Goal: Information Seeking & Learning: Learn about a topic

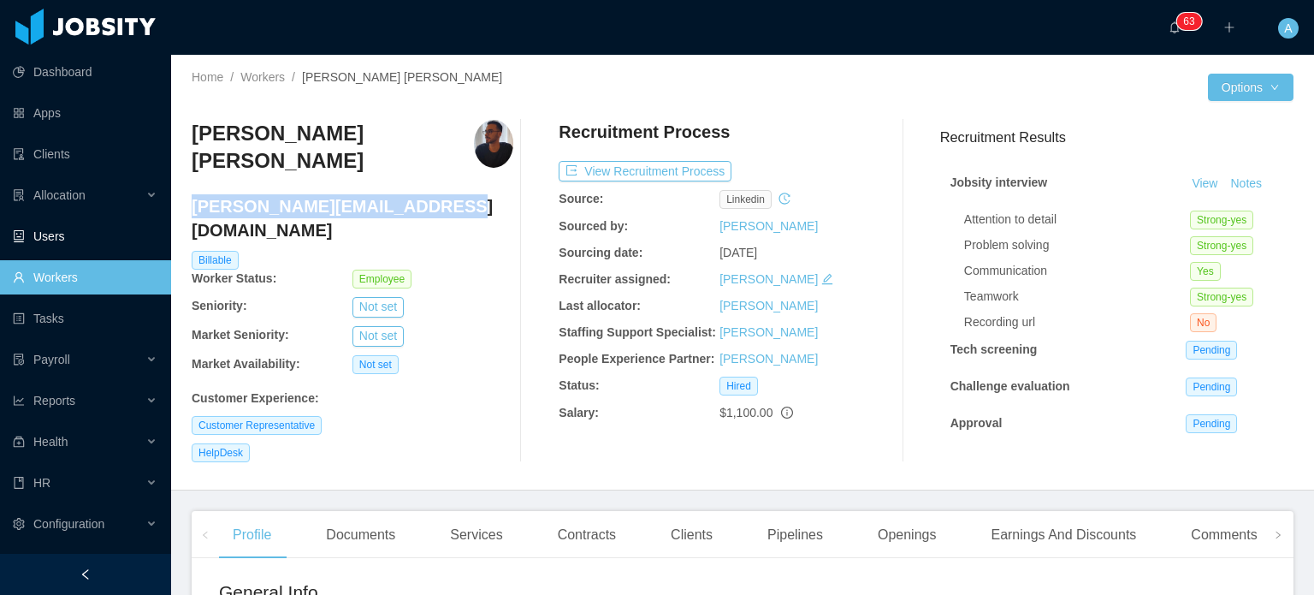
scroll to position [5, 0]
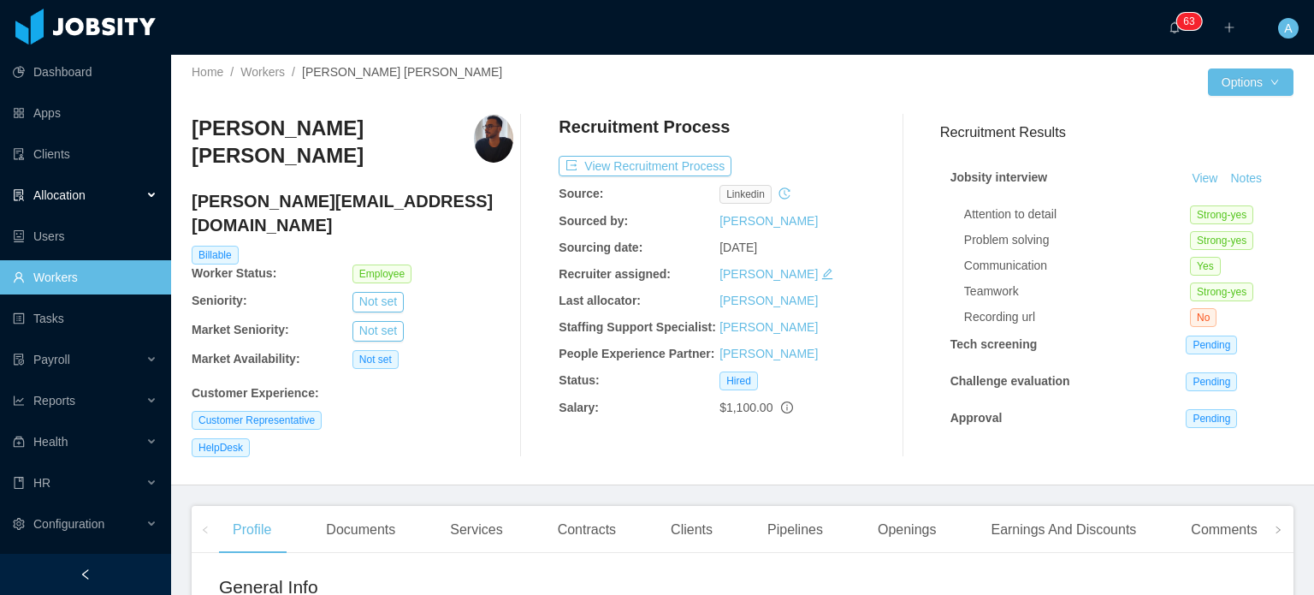
click at [121, 191] on div "Allocation" at bounding box center [85, 195] width 171 height 34
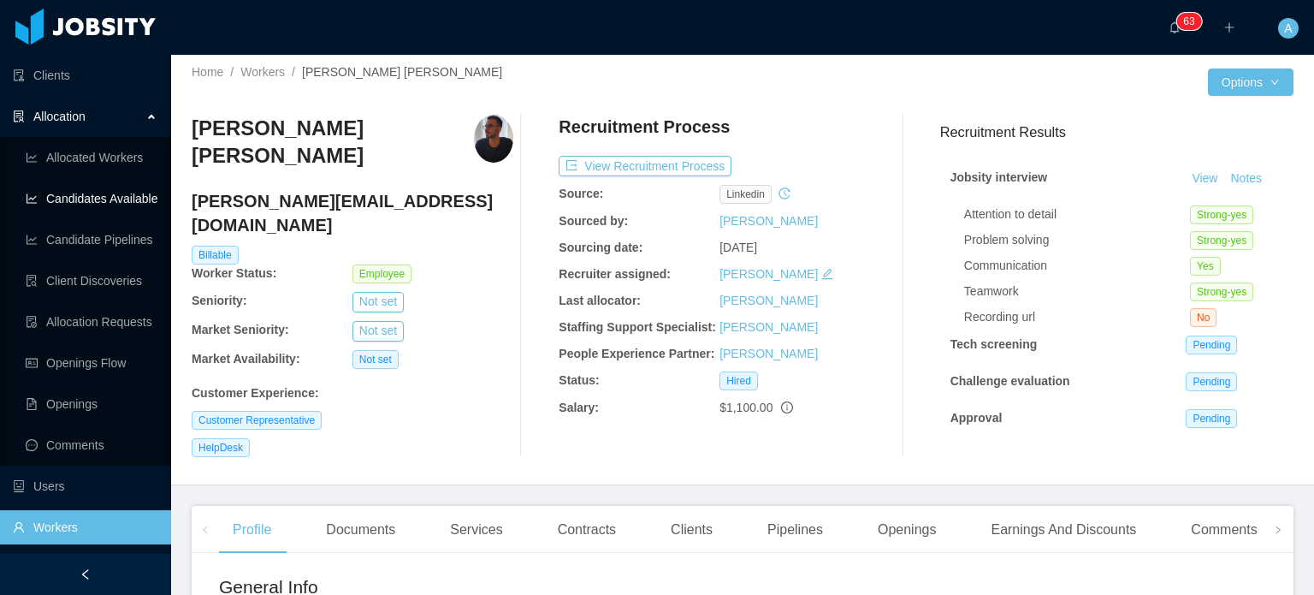
scroll to position [86, 0]
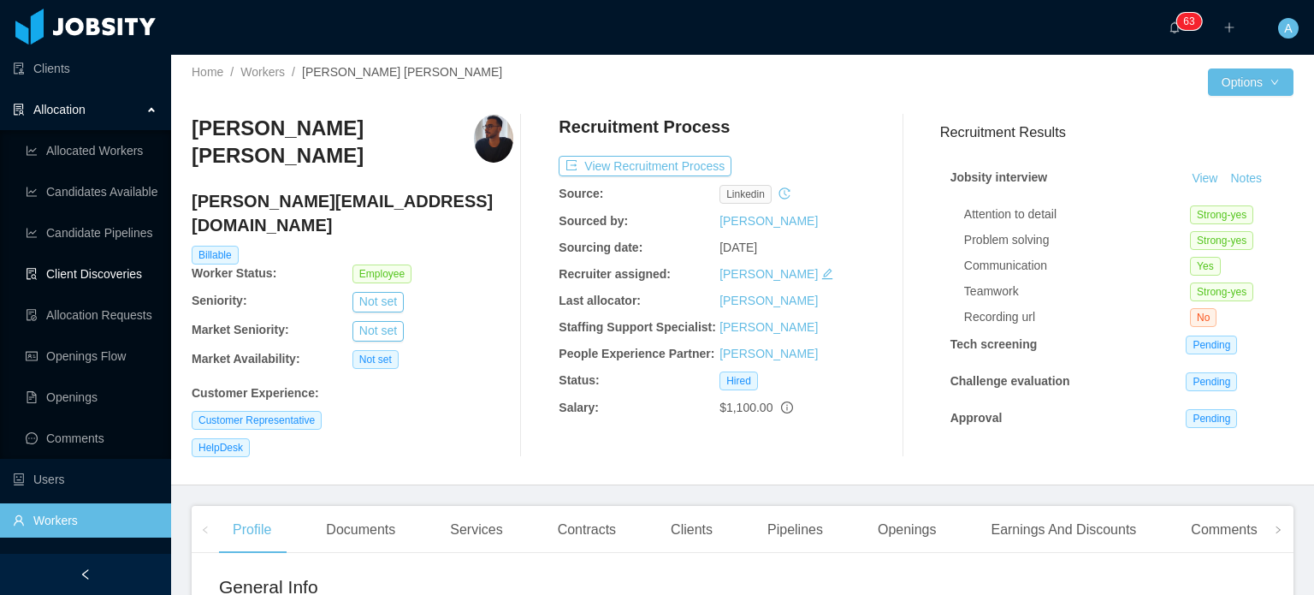
click at [75, 279] on link "Client Discoveries" at bounding box center [92, 274] width 132 height 34
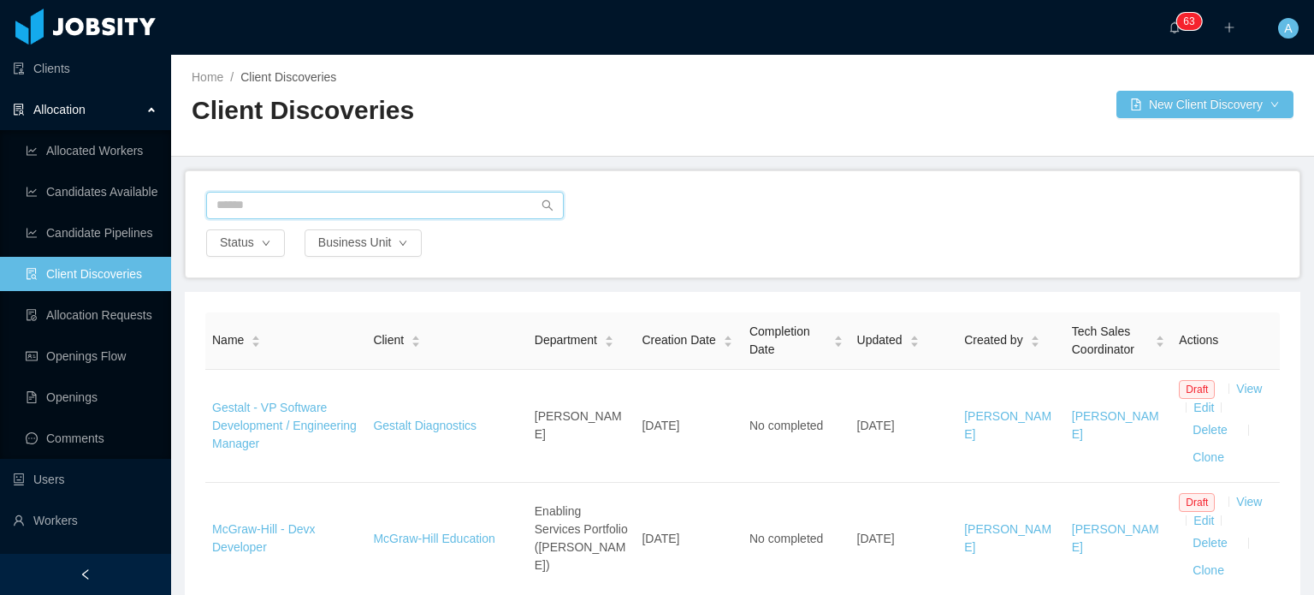
click at [385, 204] on input "text" at bounding box center [385, 205] width 358 height 27
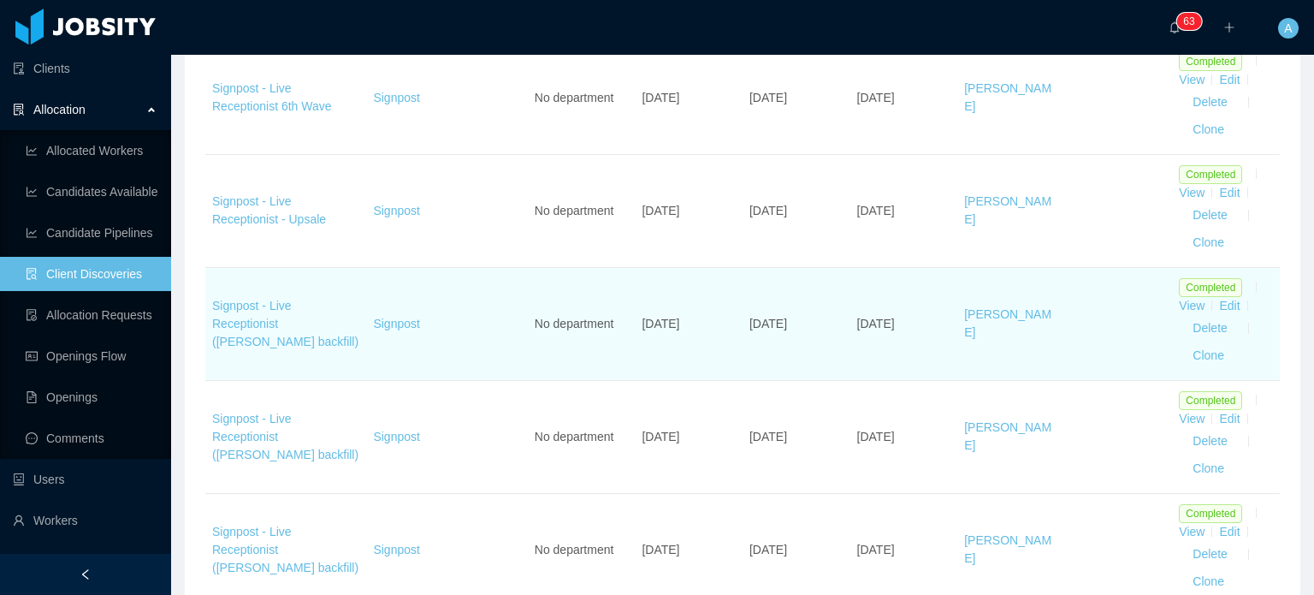
scroll to position [856, 0]
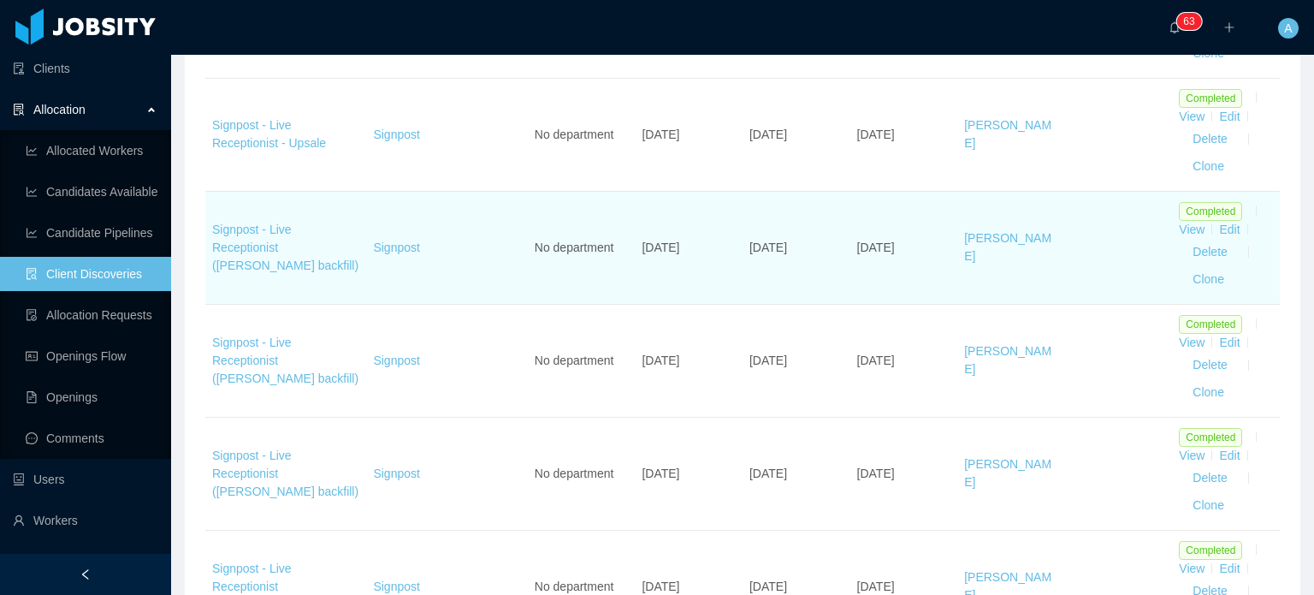
type input "********"
click at [1179, 235] on link "View" at bounding box center [1192, 229] width 26 height 14
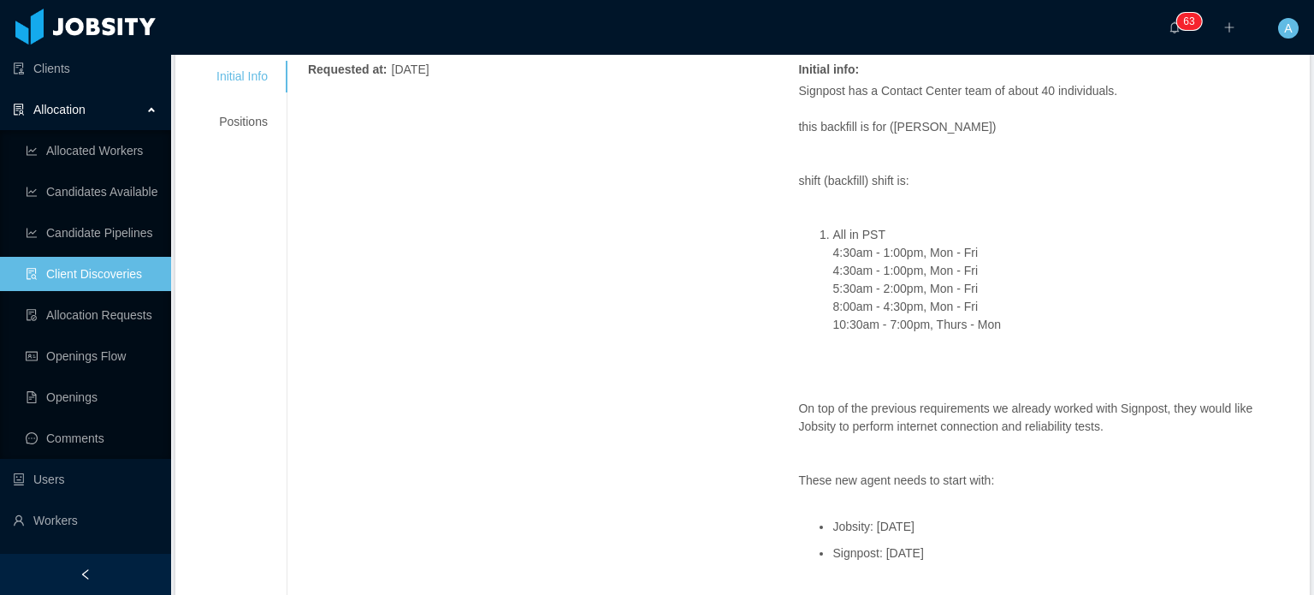
scroll to position [257, 0]
drag, startPoint x: 1030, startPoint y: 314, endPoint x: 868, endPoint y: 252, distance: 173.0
click at [868, 252] on li "All in PST 4:30am - 1:00pm, Mon - Fri 4:30am - 1:00pm, Mon - Fri 5:30am - 2:00p…" at bounding box center [1060, 282] width 457 height 108
click at [1032, 258] on li "All in PST 4:30am - 1:00pm, Mon - Fri 4:30am - 1:00pm, Mon - Fri 5:30am - 2:00p…" at bounding box center [1060, 282] width 457 height 108
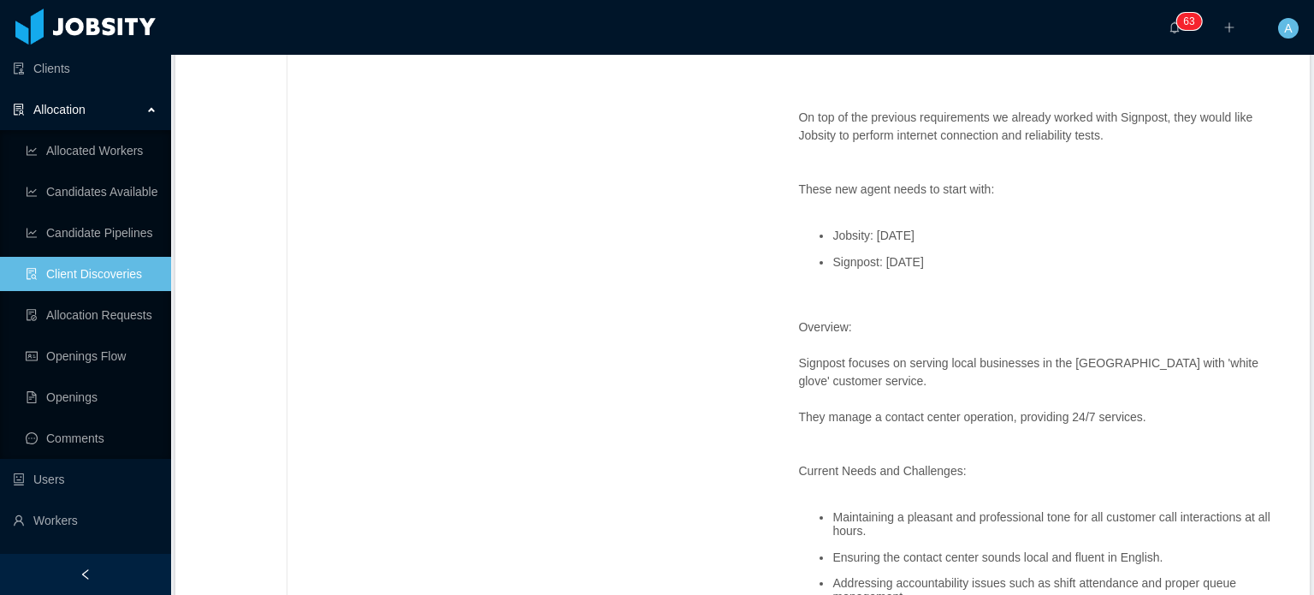
scroll to position [599, 0]
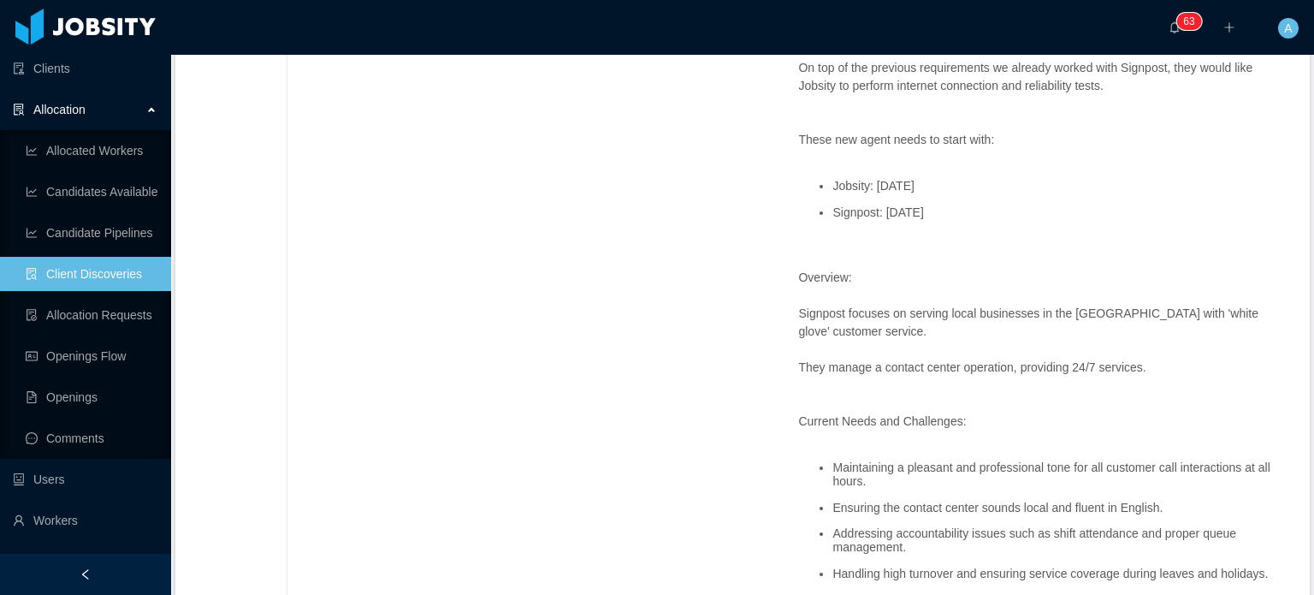
drag, startPoint x: 935, startPoint y: 189, endPoint x: 829, endPoint y: 187, distance: 106.1
click at [832, 187] on li "Jobsity: June 27th" at bounding box center [1060, 186] width 457 height 13
drag, startPoint x: 953, startPoint y: 211, endPoint x: 829, endPoint y: 215, distance: 124.1
click at [832, 215] on li "Signpost: June 30th" at bounding box center [1060, 212] width 457 height 13
drag, startPoint x: 926, startPoint y: 187, endPoint x: 897, endPoint y: 182, distance: 29.5
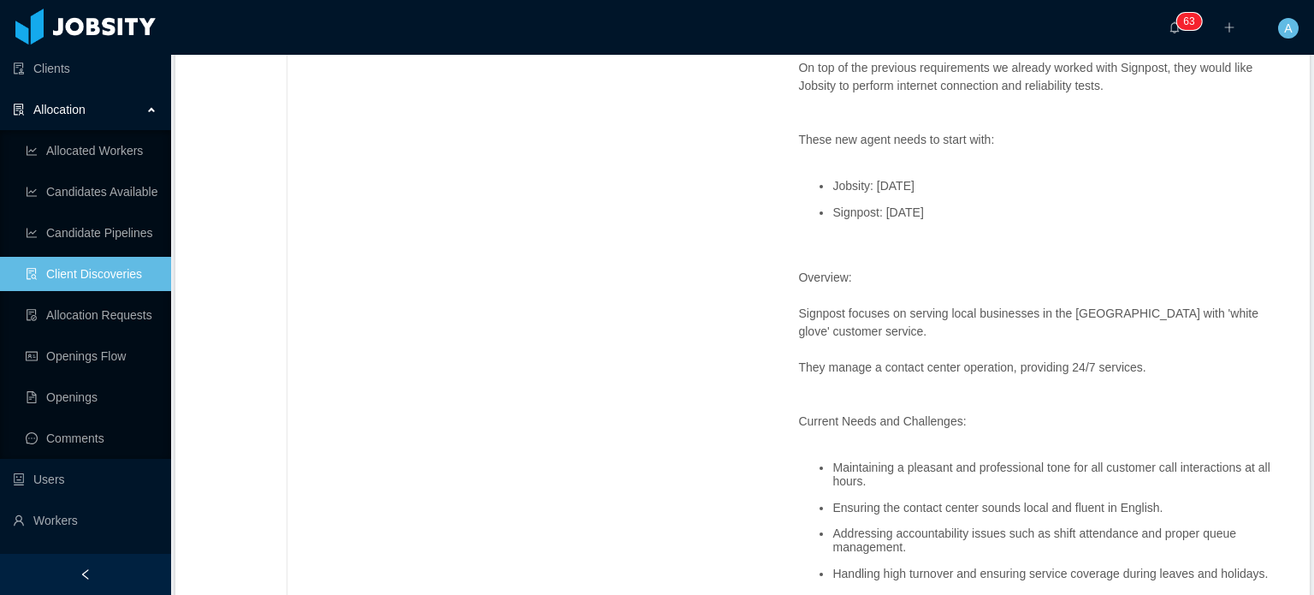
click at [897, 182] on li "Jobsity: June 27th" at bounding box center [1060, 186] width 457 height 13
click at [931, 187] on li "Jobsity: June 27th" at bounding box center [1060, 186] width 457 height 13
drag, startPoint x: 949, startPoint y: 181, endPoint x: 838, endPoint y: 195, distance: 112.2
click at [838, 195] on ul "Jobsity: June 27th Signpost: June 30th" at bounding box center [1043, 200] width 491 height 66
drag, startPoint x: 967, startPoint y: 207, endPoint x: 830, endPoint y: 209, distance: 136.9
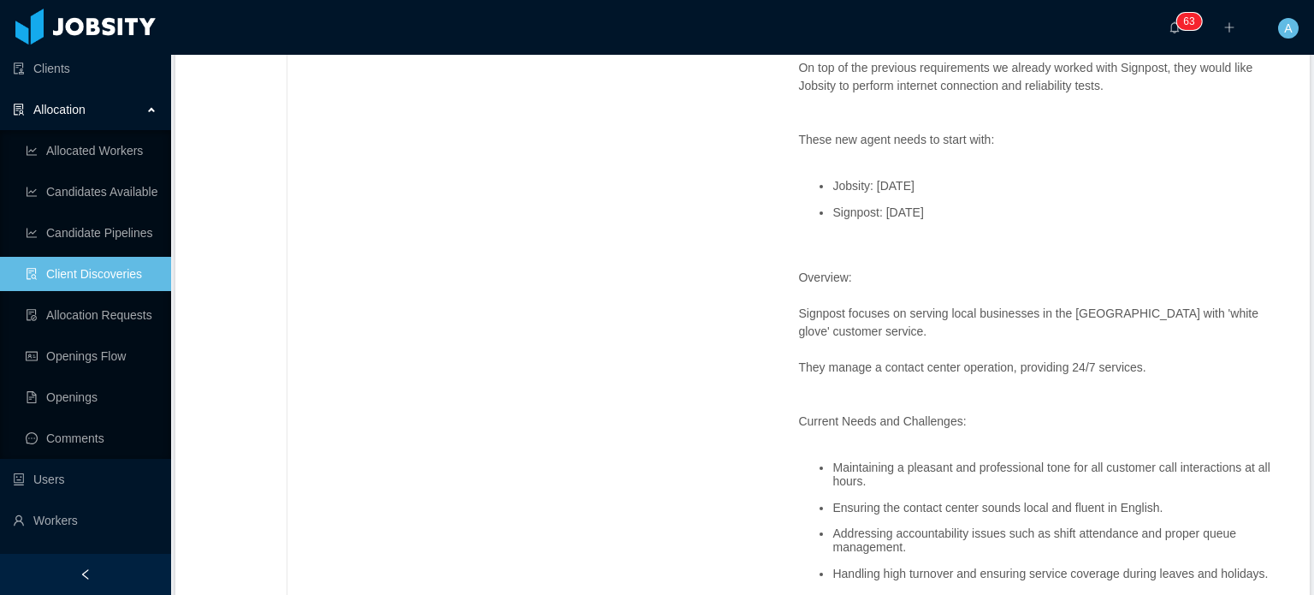
click at [832, 209] on li "Signpost: June 30th" at bounding box center [1060, 212] width 457 height 13
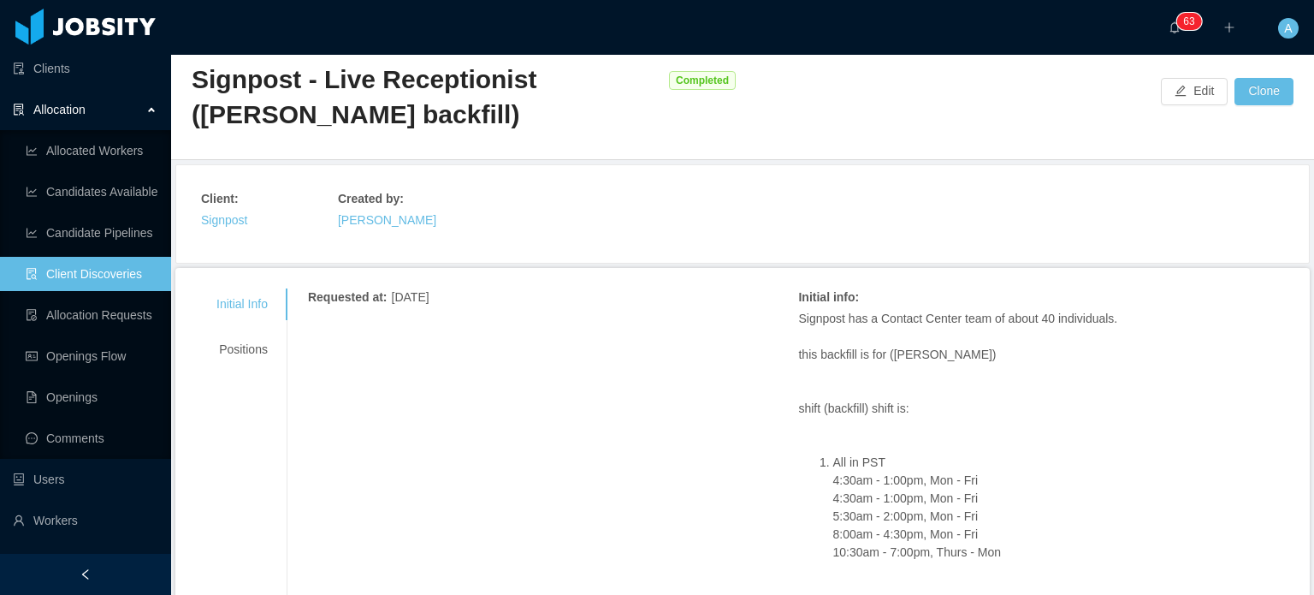
scroll to position [0, 0]
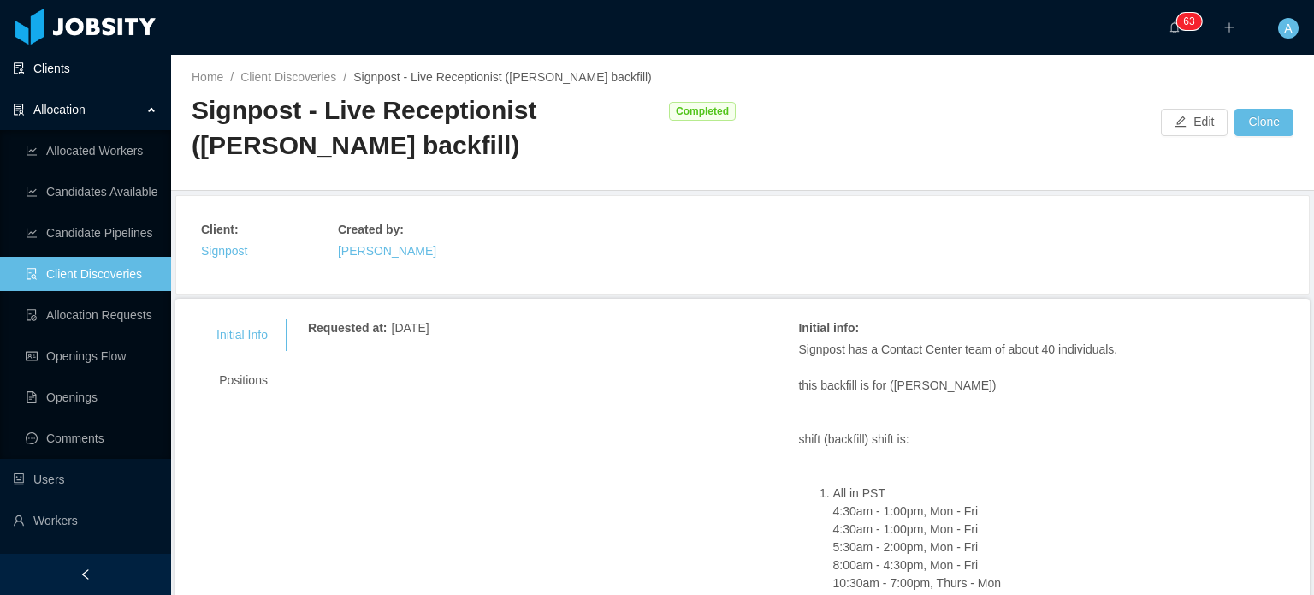
click at [68, 66] on link "Clients" at bounding box center [85, 68] width 145 height 34
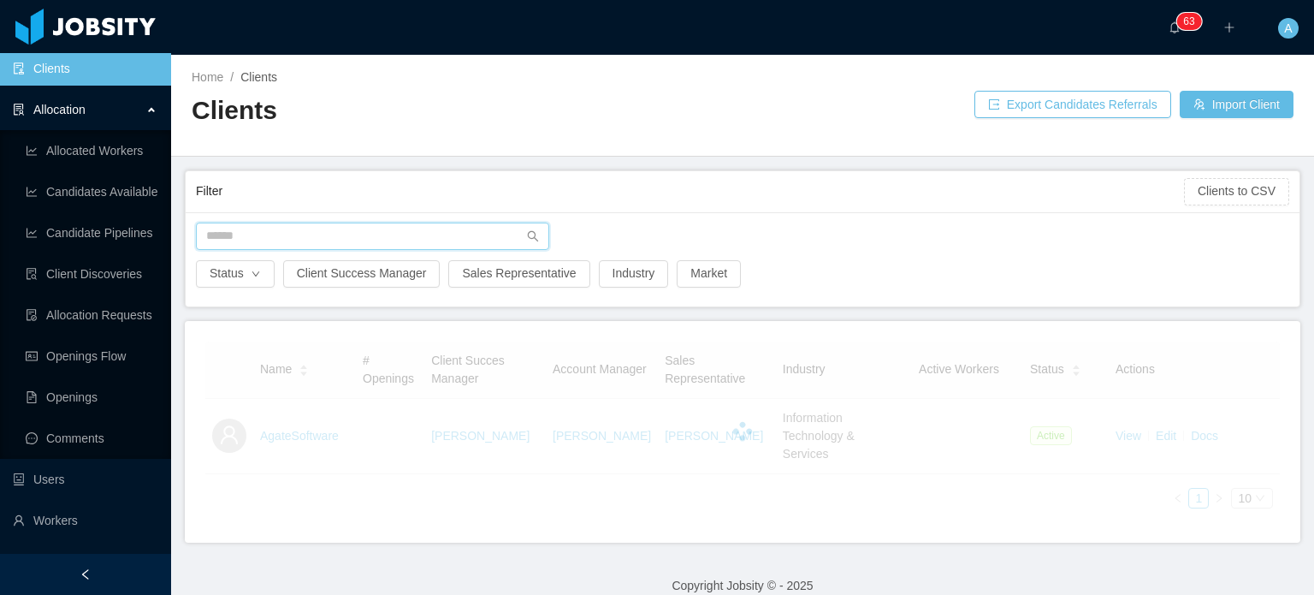
click at [241, 233] on input "text" at bounding box center [372, 235] width 353 height 27
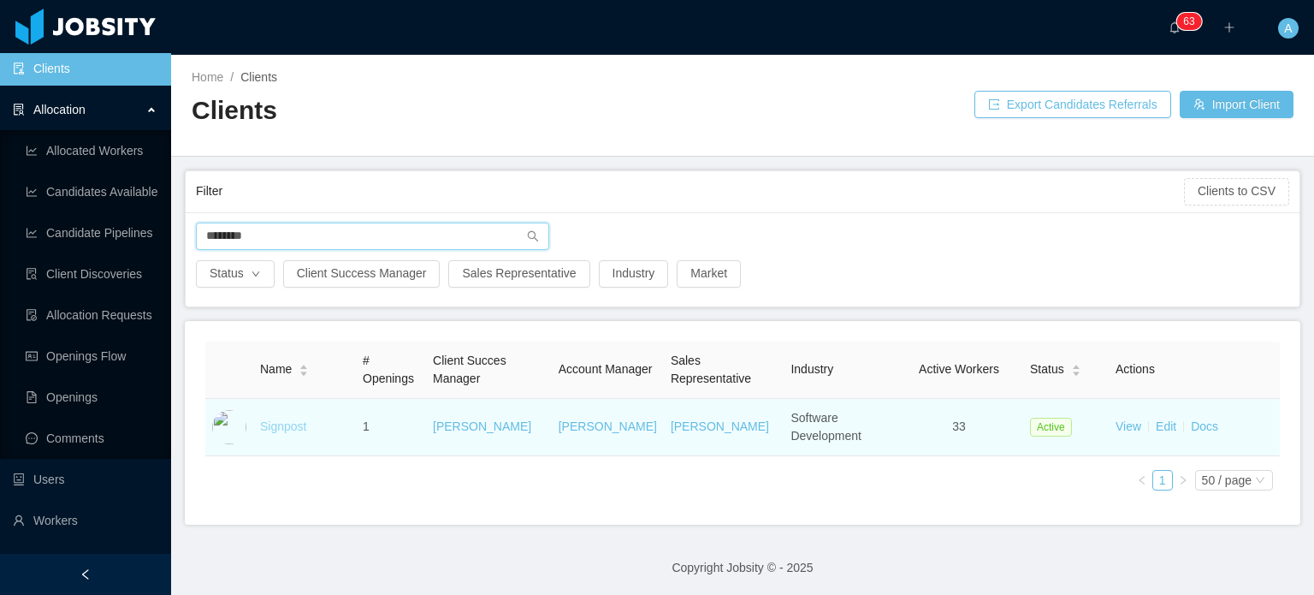
type input "********"
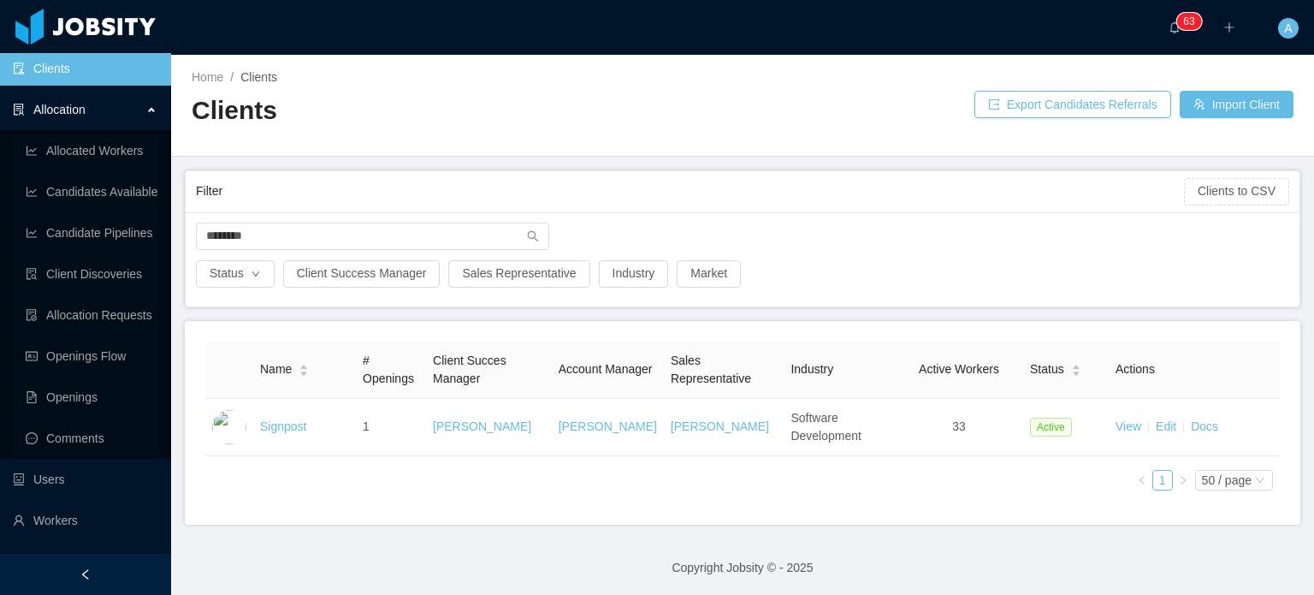
click at [279, 427] on link "Signpost" at bounding box center [283, 426] width 46 height 14
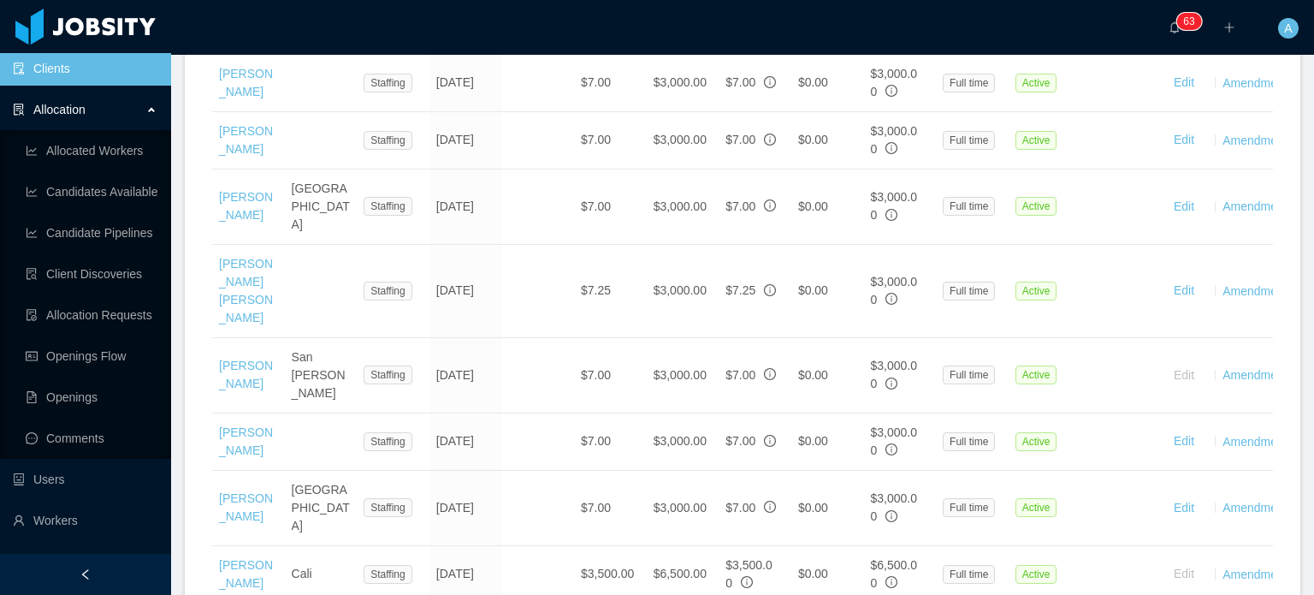
scroll to position [1455, 0]
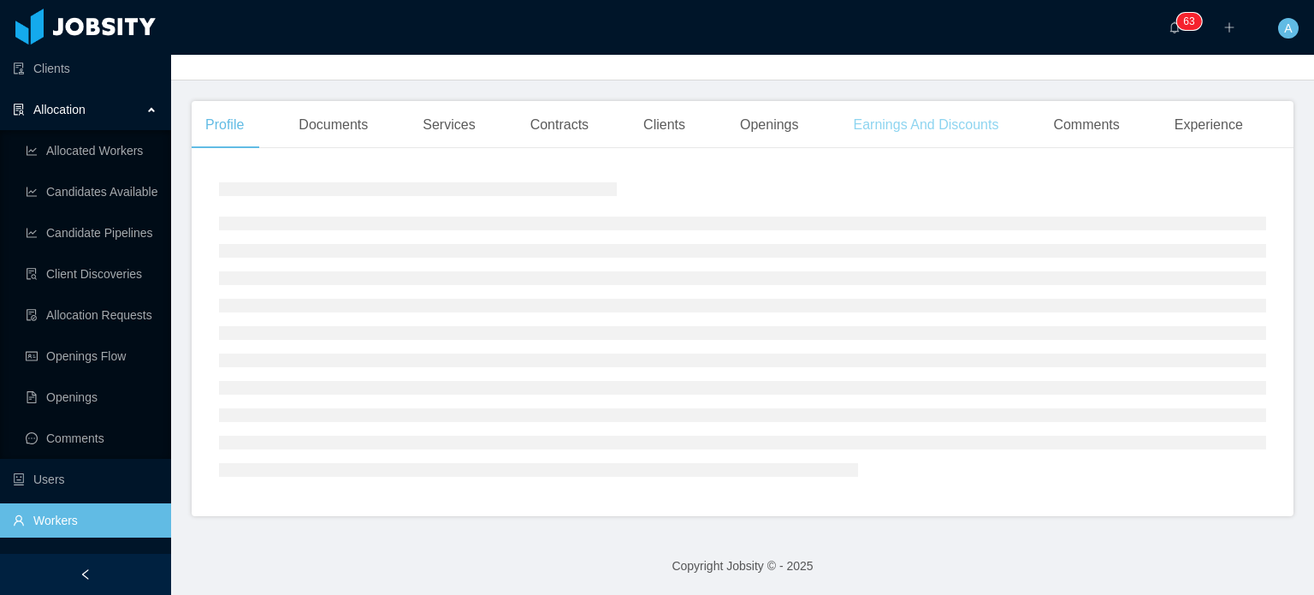
click at [931, 133] on main "Home / Workers / / Options Profile Documents Services Contracts Clients Opening…" at bounding box center [742, 47] width 1143 height 540
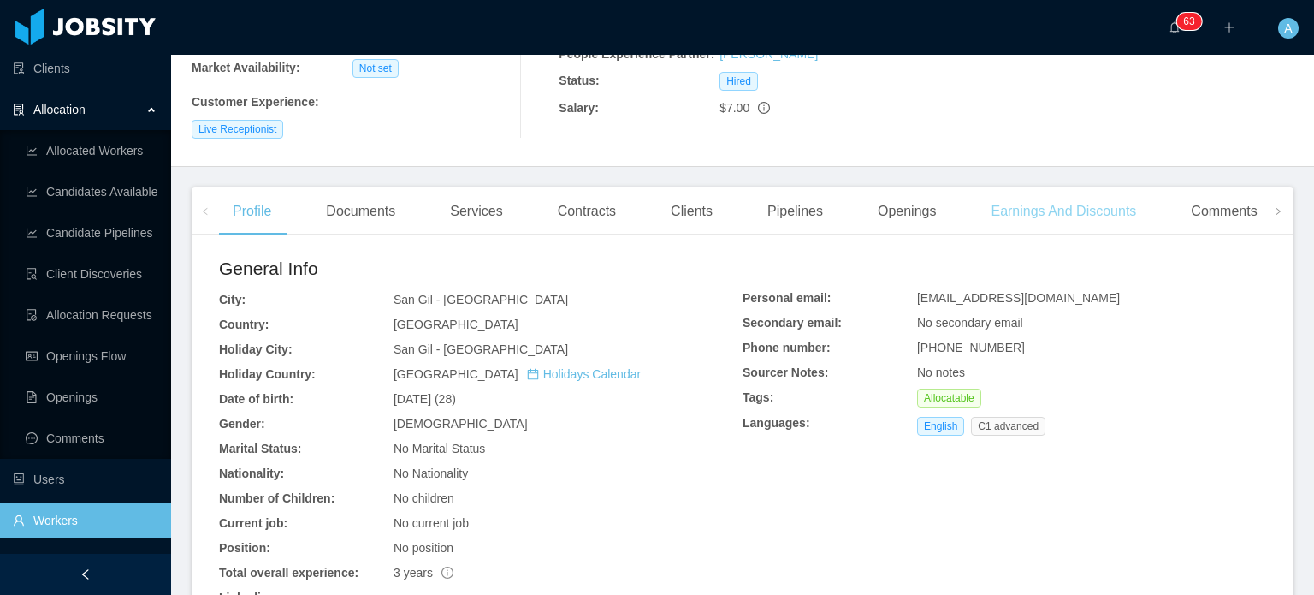
click at [1019, 191] on div "Earnings And Discounts" at bounding box center [1063, 211] width 173 height 48
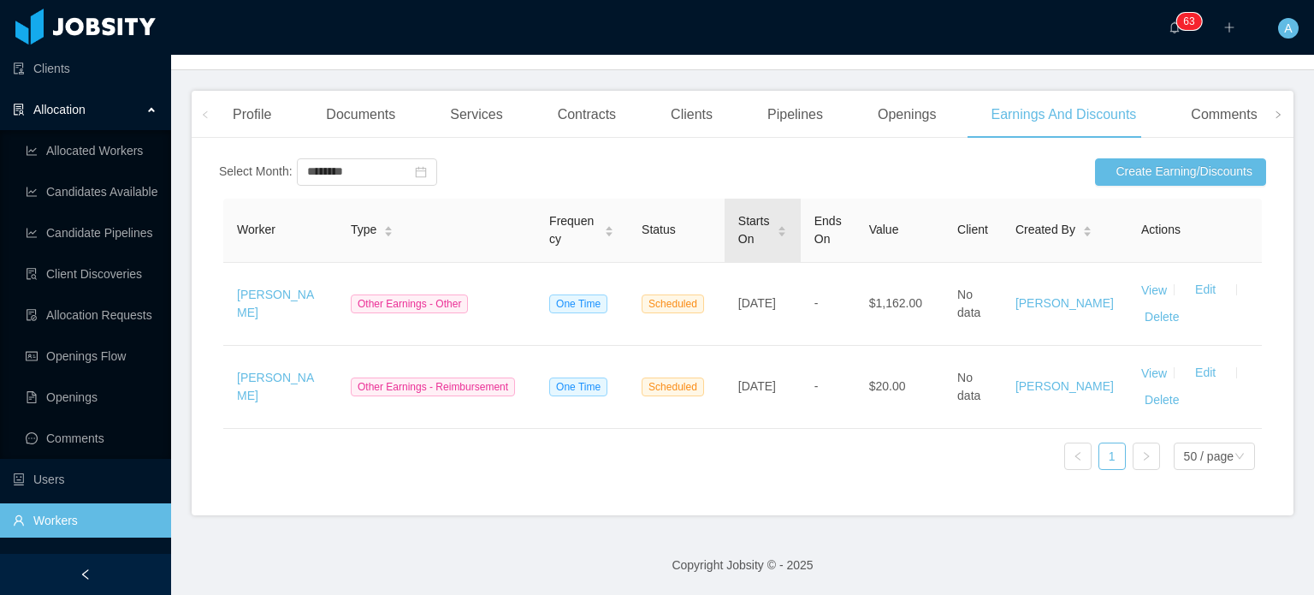
scroll to position [424, 0]
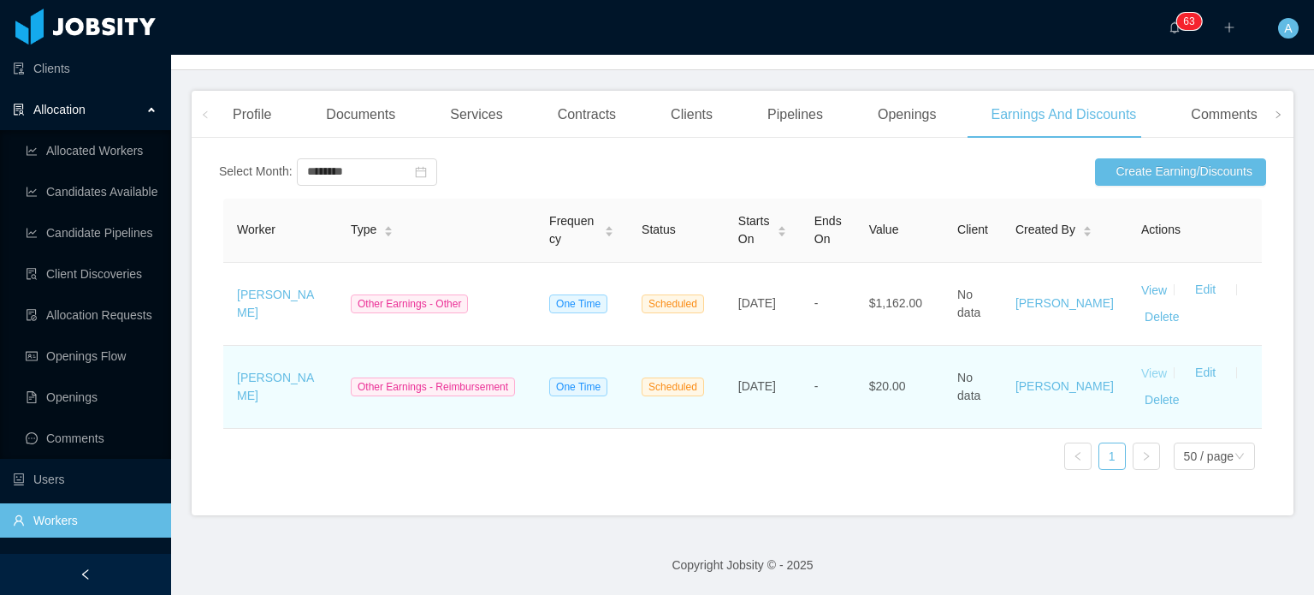
click at [1141, 365] on link "View" at bounding box center [1154, 372] width 26 height 14
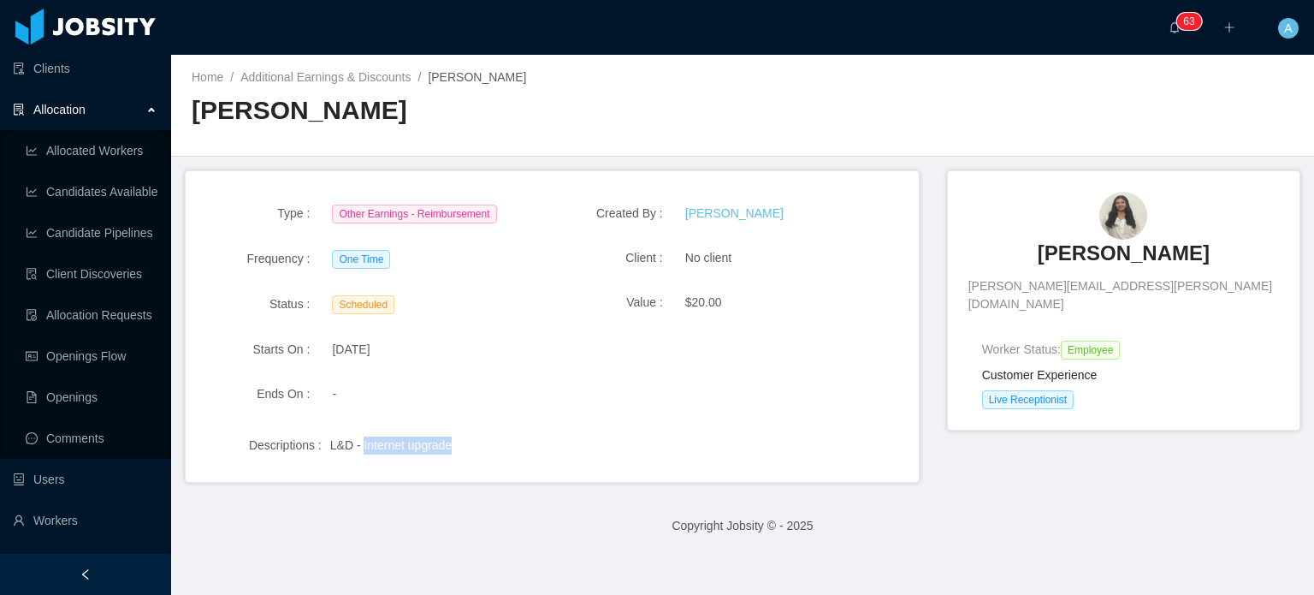
drag, startPoint x: 465, startPoint y: 439, endPoint x: 362, endPoint y: 441, distance: 103.5
click at [362, 441] on div "L&D - Internet upgrade" at bounding box center [604, 445] width 548 height 18
click at [573, 431] on div "Descriptions : L&D - Internet upgrade" at bounding box center [552, 439] width 692 height 31
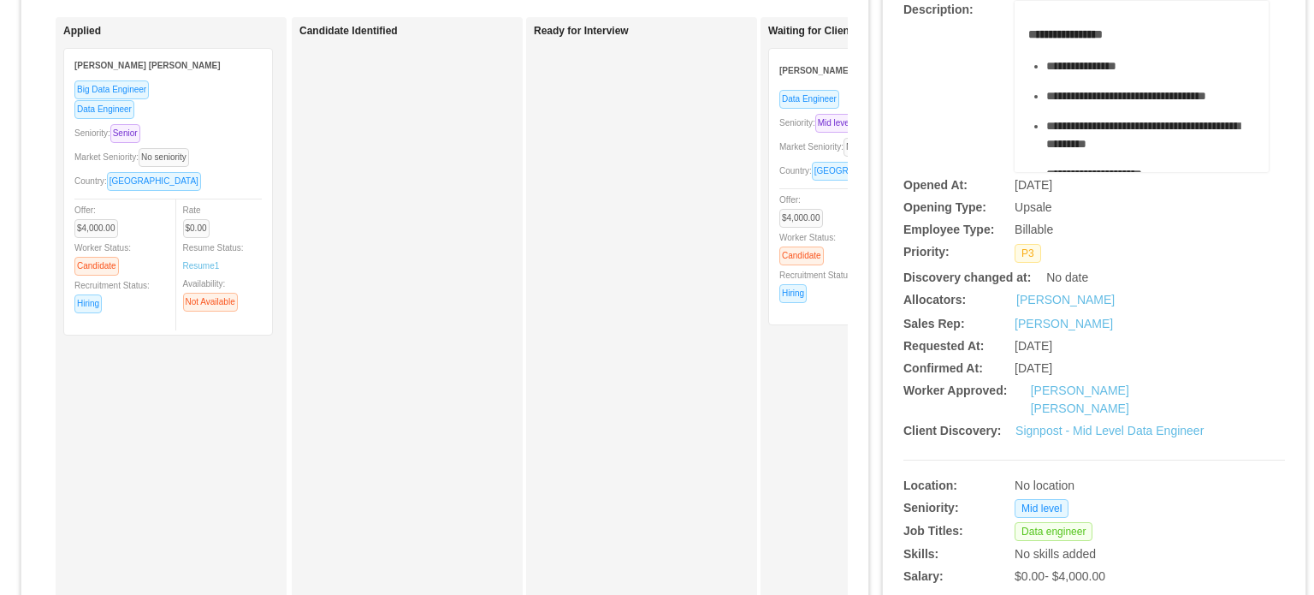
scroll to position [171, 0]
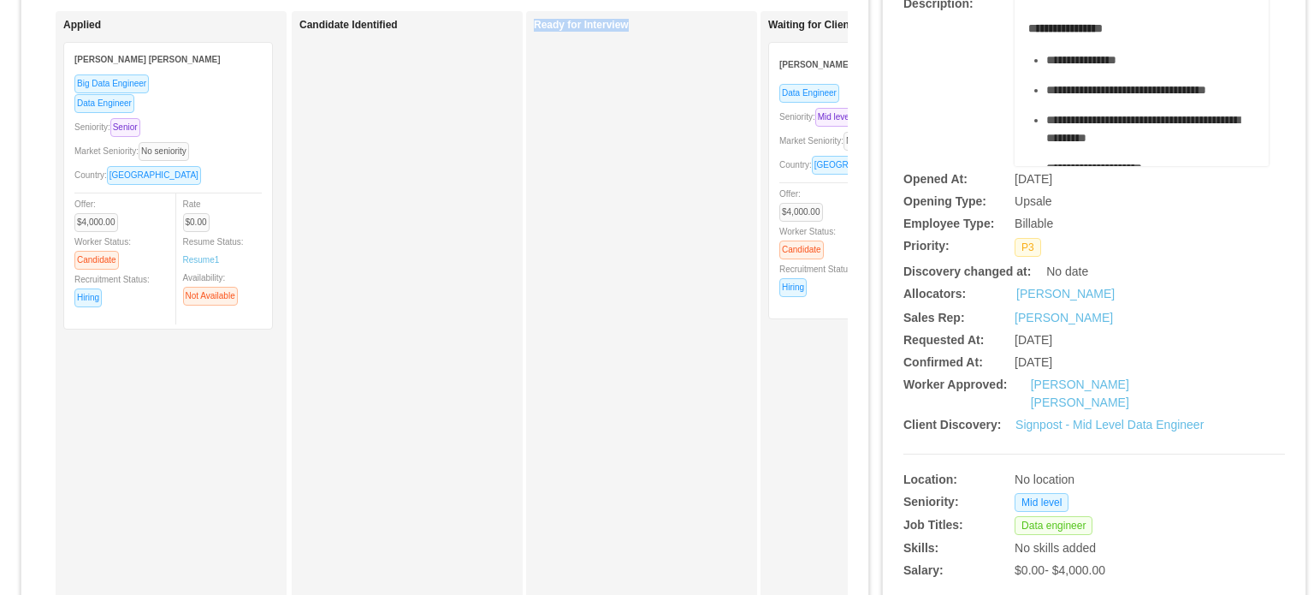
drag, startPoint x: 728, startPoint y: 415, endPoint x: 472, endPoint y: 416, distance: 255.8
click at [472, 416] on div "Applied Julio Cesar de Magalhaes Silva Big Data Engineer Data Engineer Seniorit…" at bounding box center [445, 445] width 806 height 869
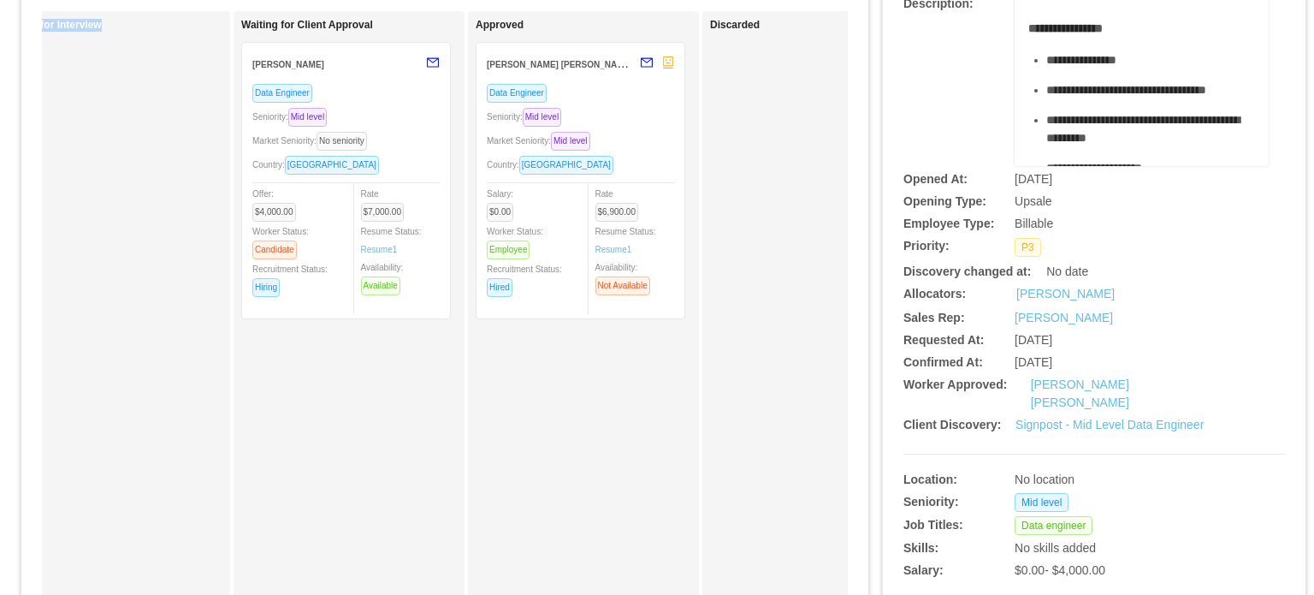
click at [397, 155] on div "Country: Peru" at bounding box center [345, 165] width 187 height 20
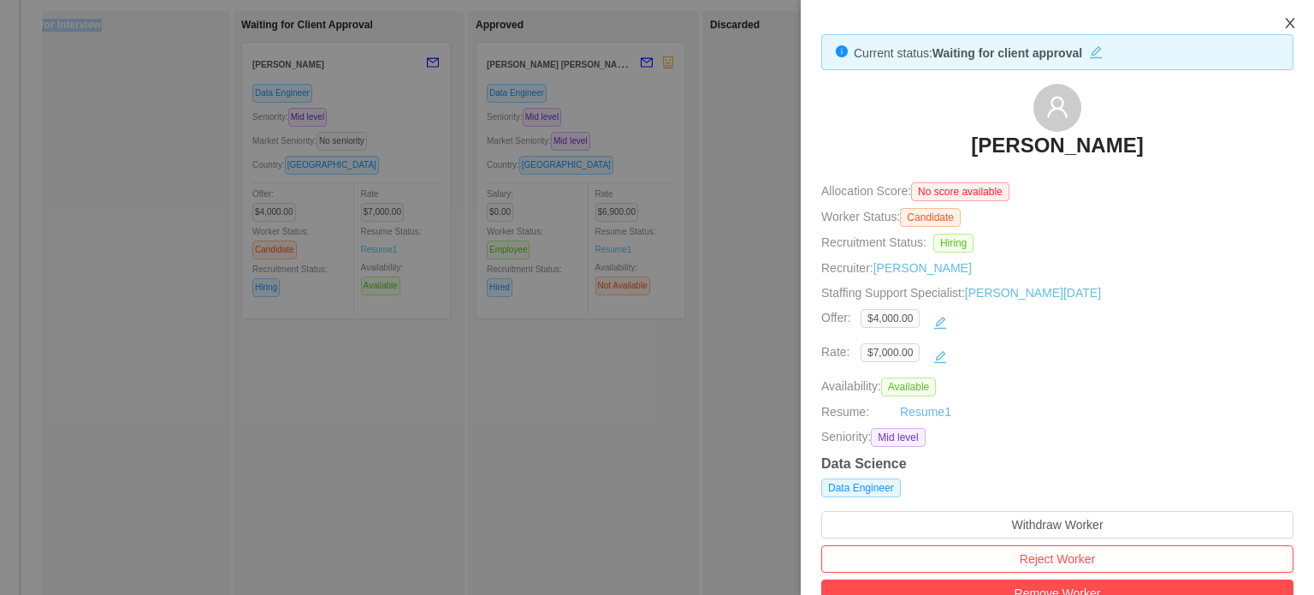
click at [1289, 21] on icon "icon: close" at bounding box center [1290, 23] width 14 height 14
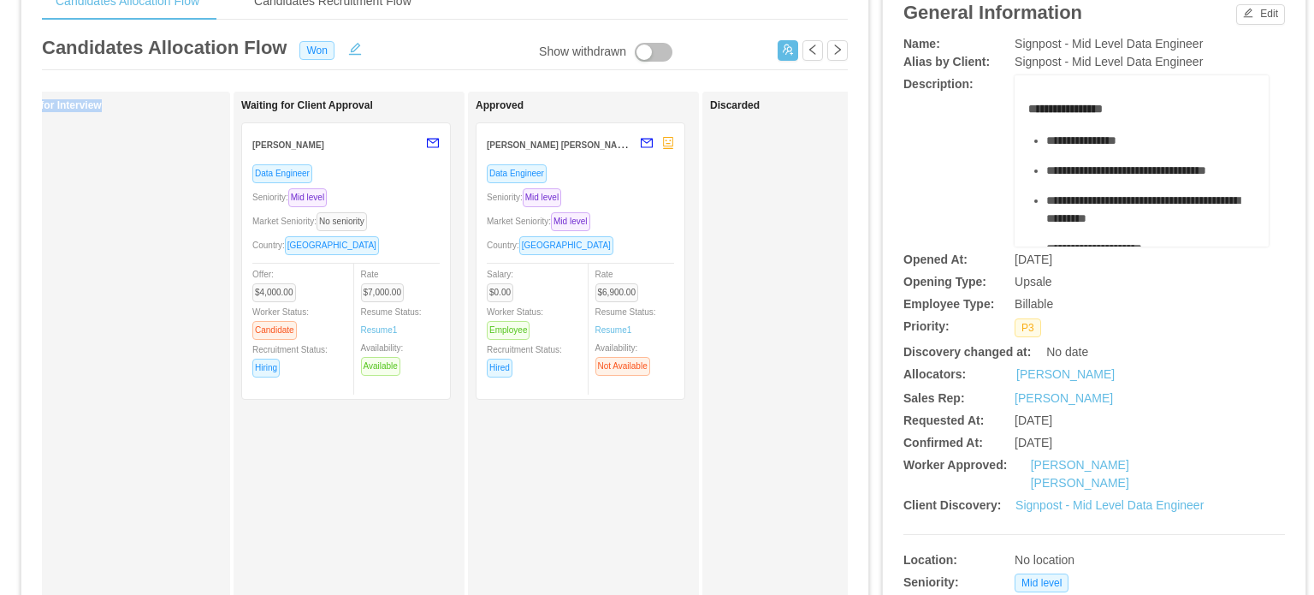
scroll to position [86, 0]
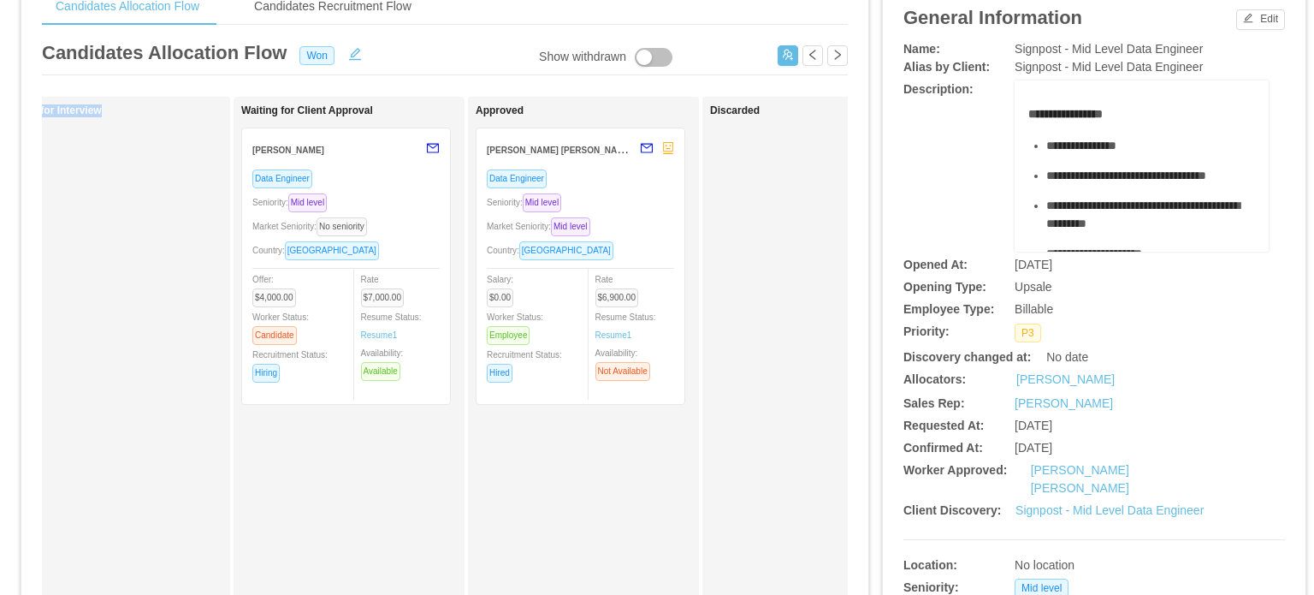
click at [404, 182] on div "Data Engineer" at bounding box center [345, 179] width 187 height 20
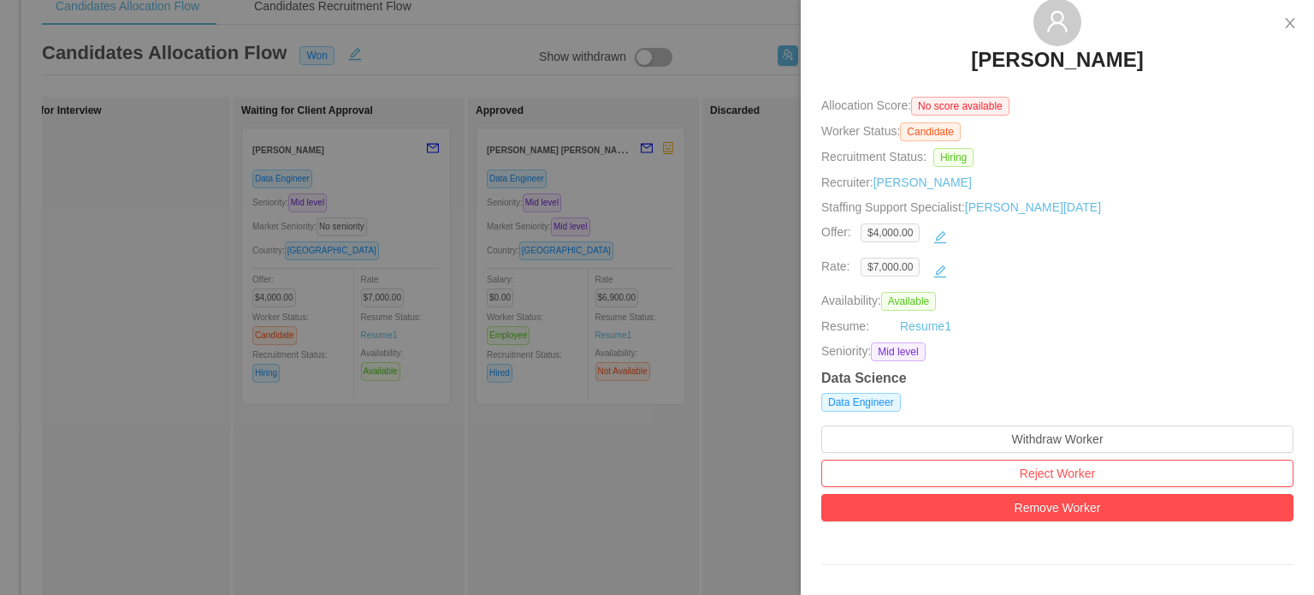
click at [403, 228] on div at bounding box center [657, 297] width 1314 height 595
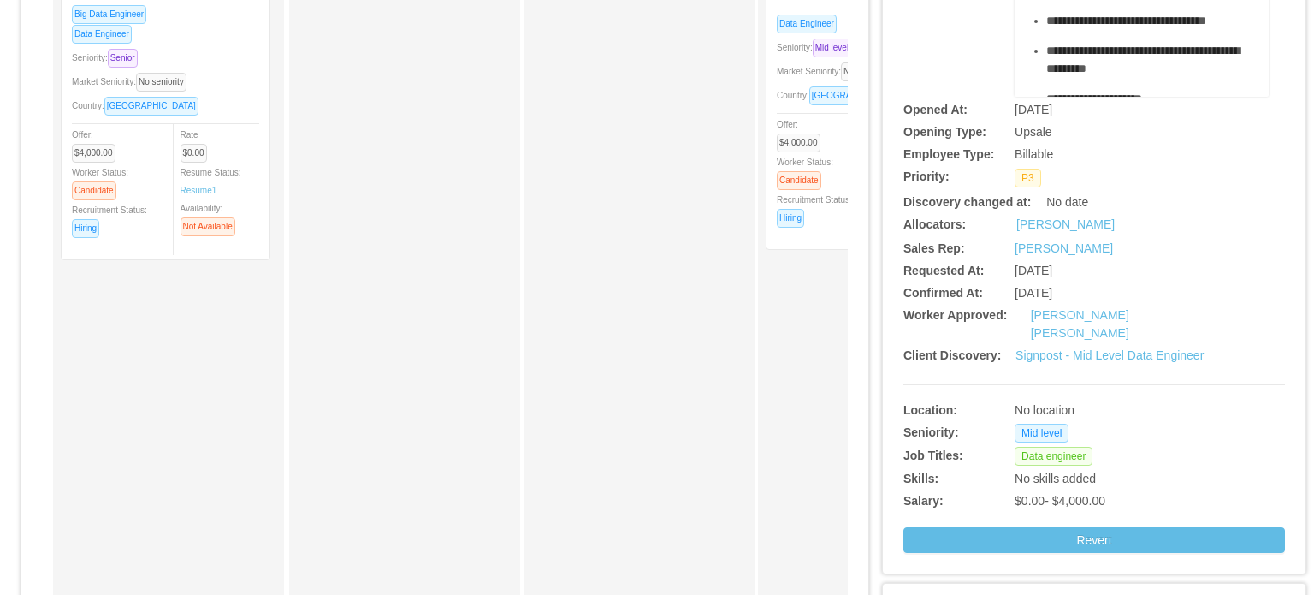
scroll to position [171, 0]
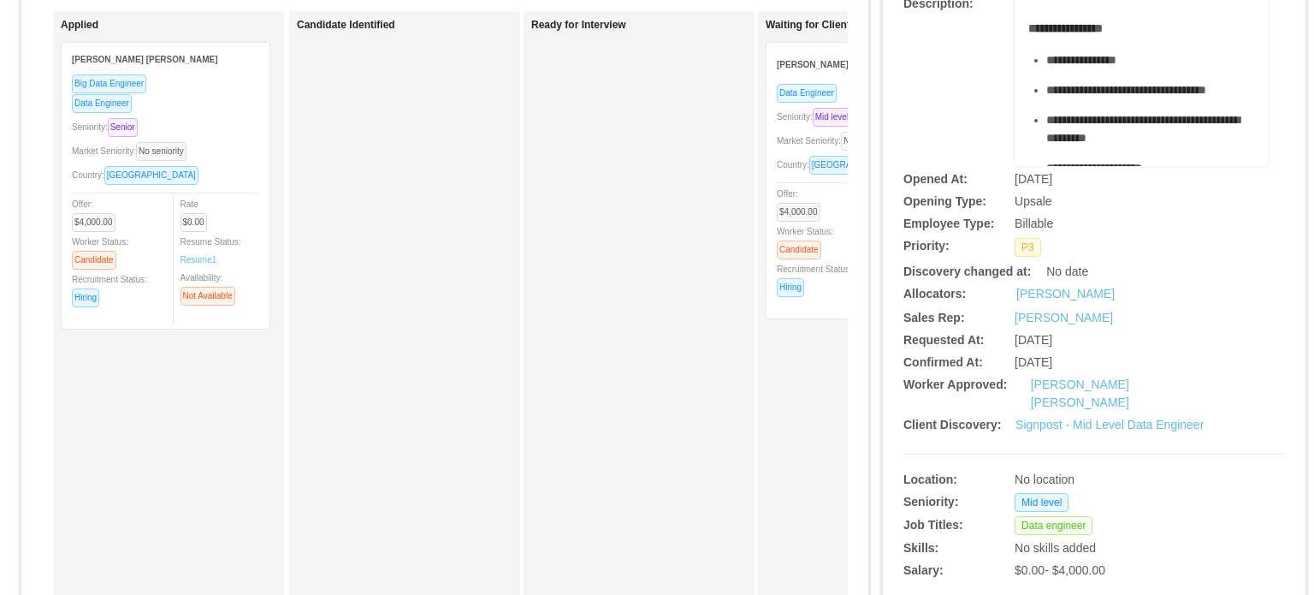
click at [233, 147] on div "Market Seniority: No seniority" at bounding box center [165, 151] width 187 height 20
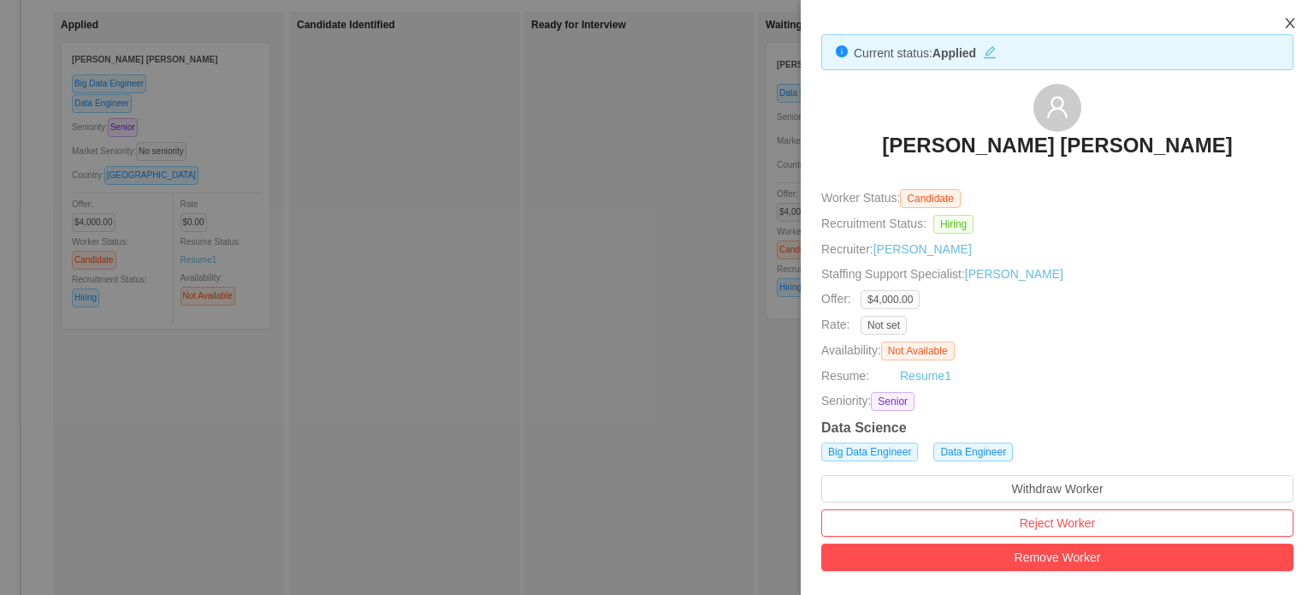
click at [1289, 24] on icon "icon: close" at bounding box center [1289, 23] width 9 height 10
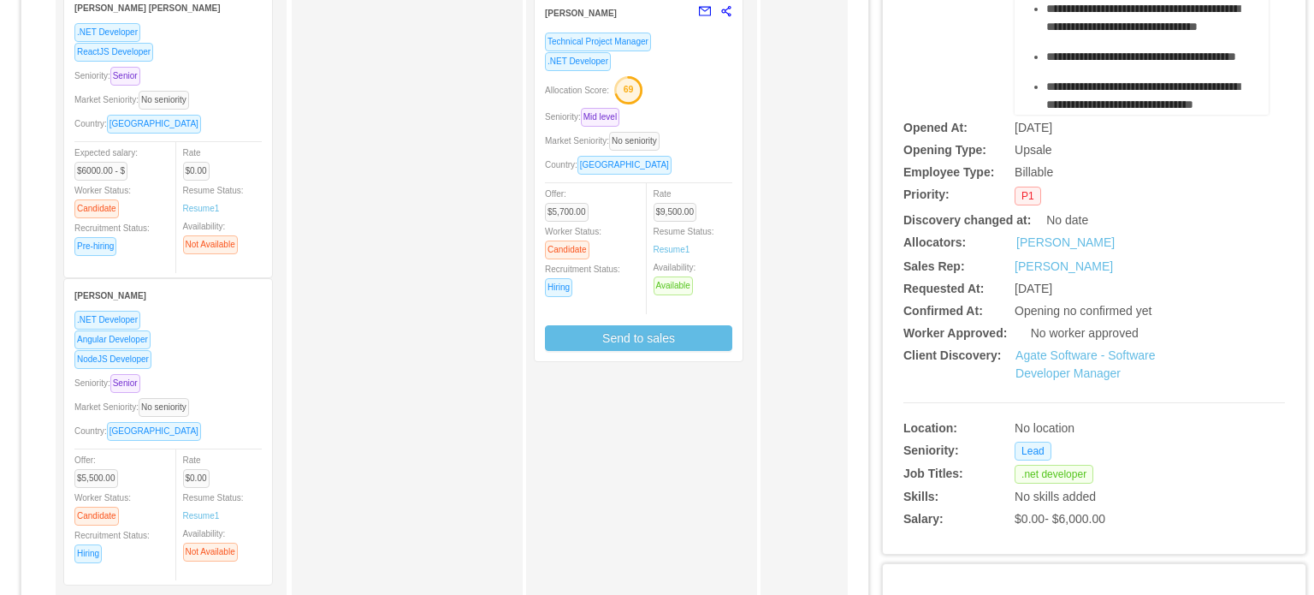
scroll to position [86, 0]
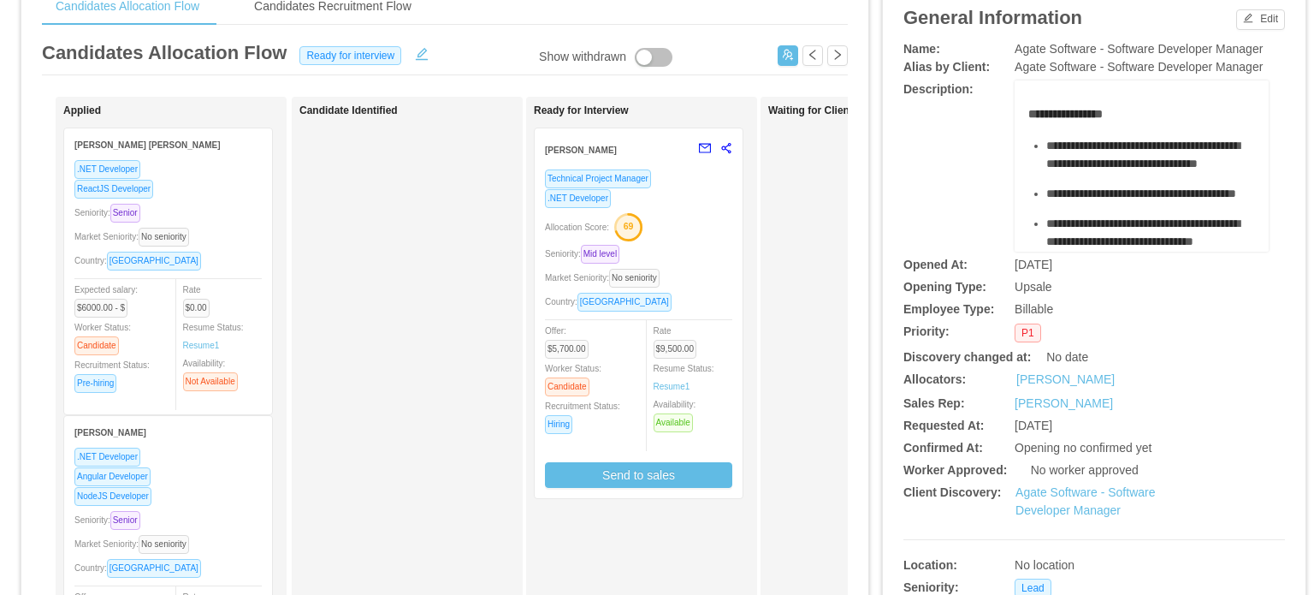
click at [713, 246] on div "Seniority: Mid level" at bounding box center [638, 254] width 187 height 20
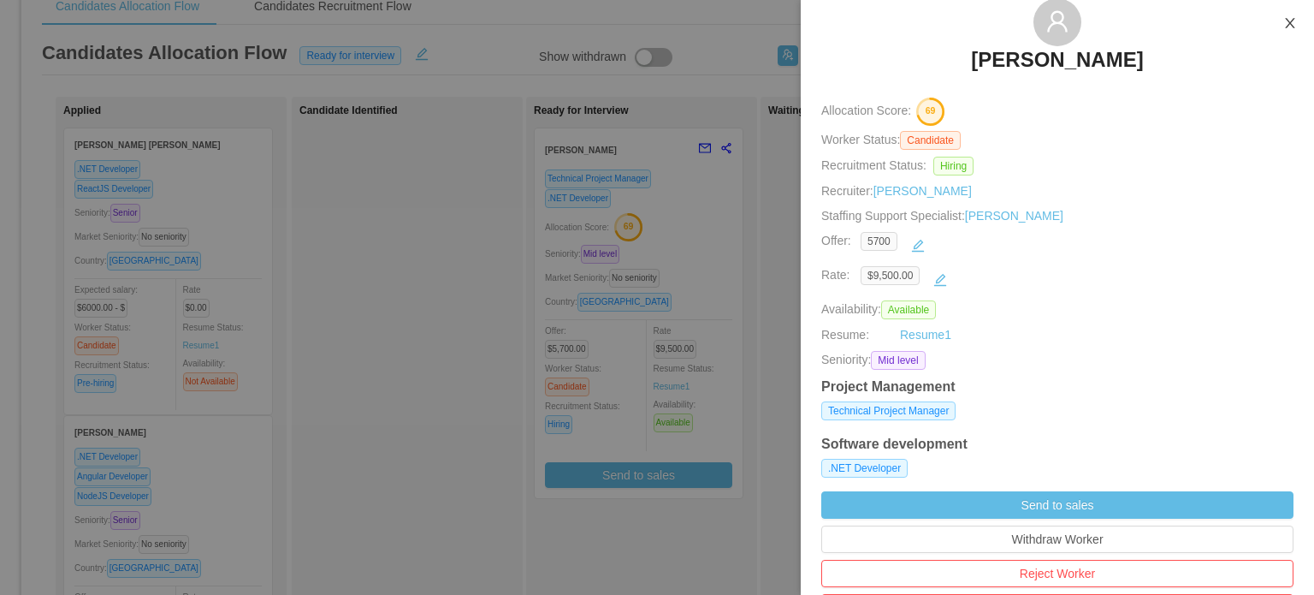
click at [1292, 21] on icon "icon: close" at bounding box center [1289, 23] width 9 height 10
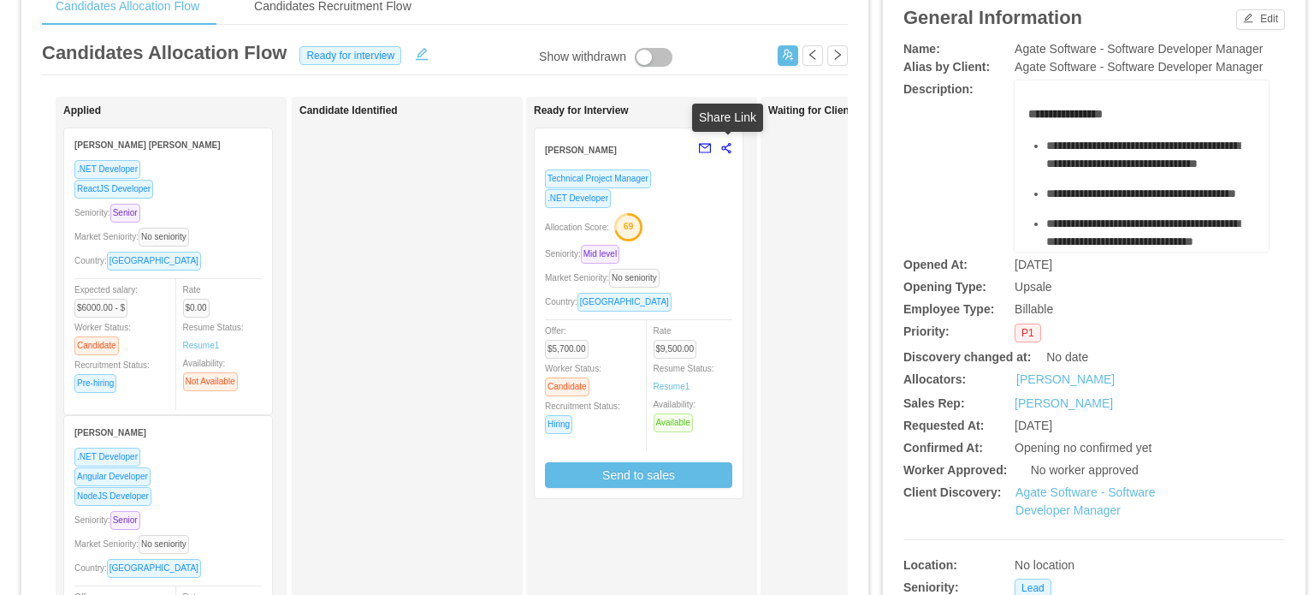
click at [726, 155] on div at bounding box center [711, 148] width 43 height 41
click at [726, 160] on div at bounding box center [711, 148] width 43 height 41
click at [726, 151] on icon "share-alt" at bounding box center [726, 148] width 12 height 12
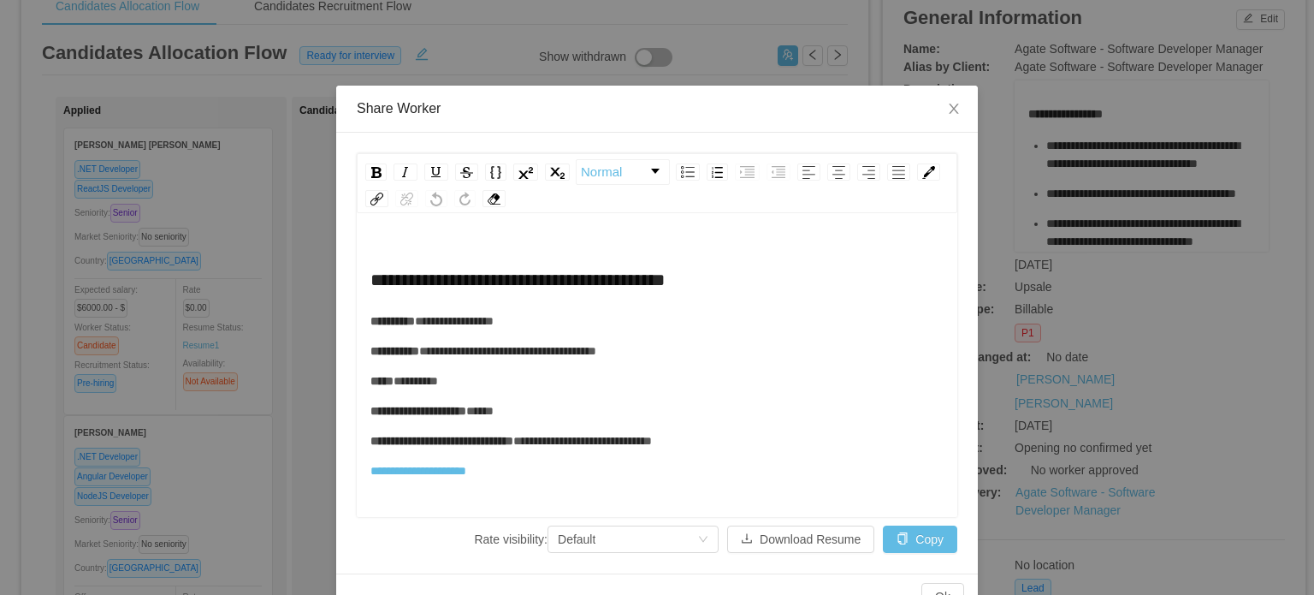
scroll to position [38, 0]
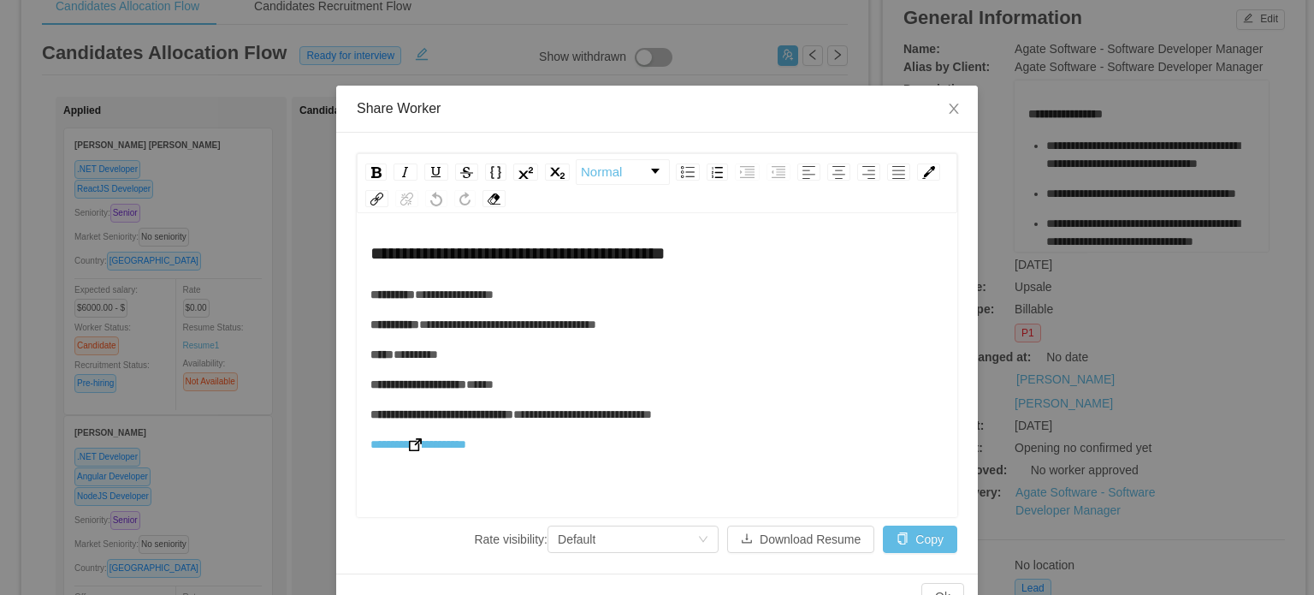
click at [411, 447] on img "rdw-editor" at bounding box center [415, 444] width 13 height 13
click at [952, 108] on icon "icon: close" at bounding box center [954, 109] width 14 height 14
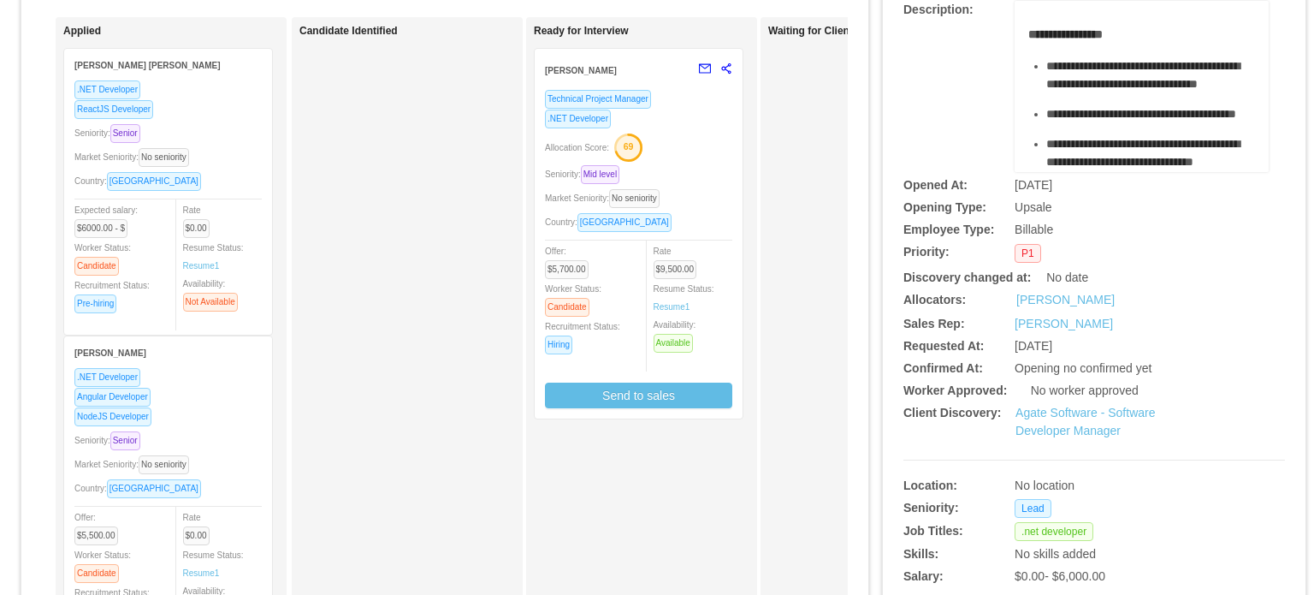
scroll to position [171, 0]
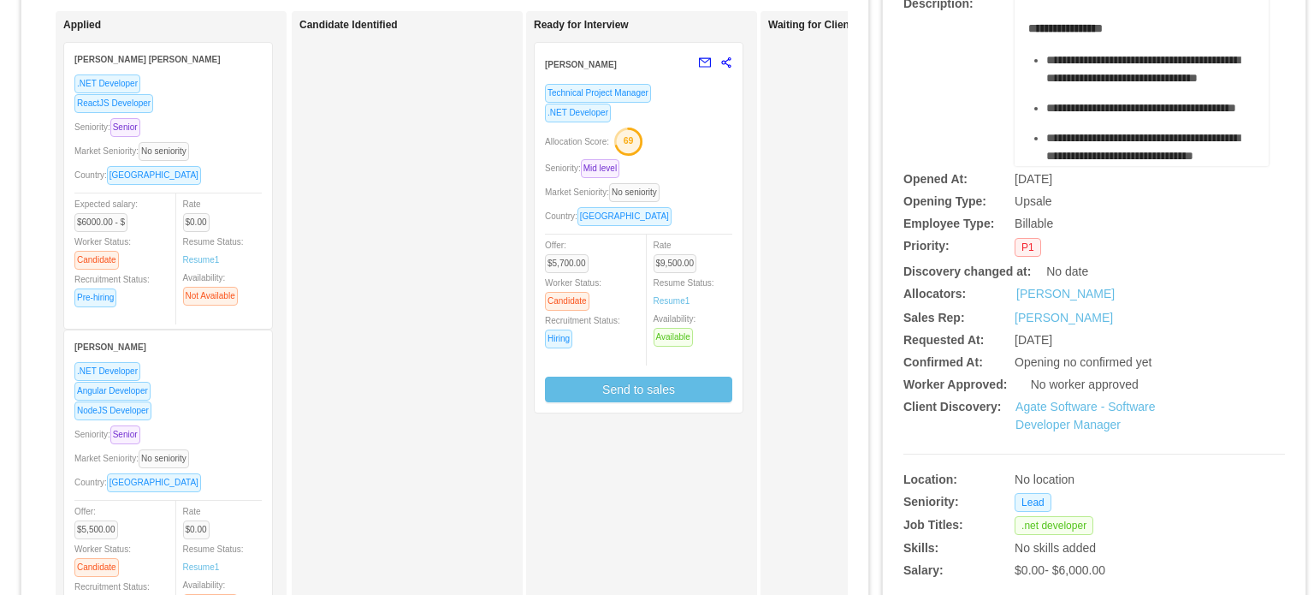
click at [718, 188] on div "Market Seniority: No seniority" at bounding box center [638, 192] width 187 height 20
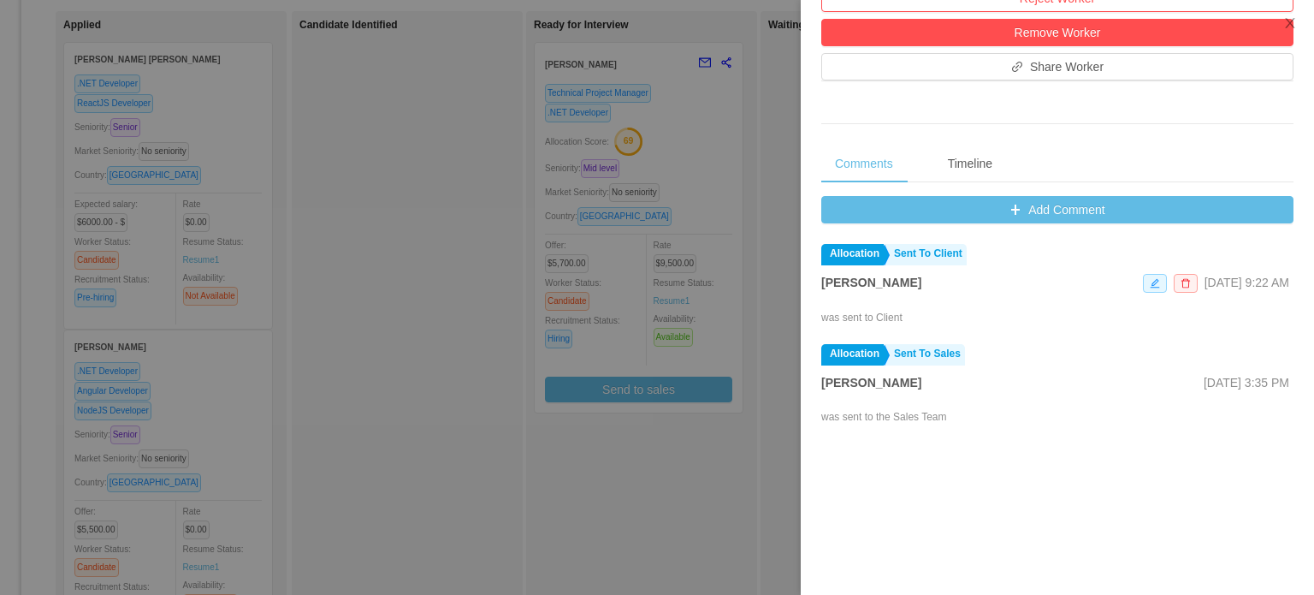
scroll to position [599, 0]
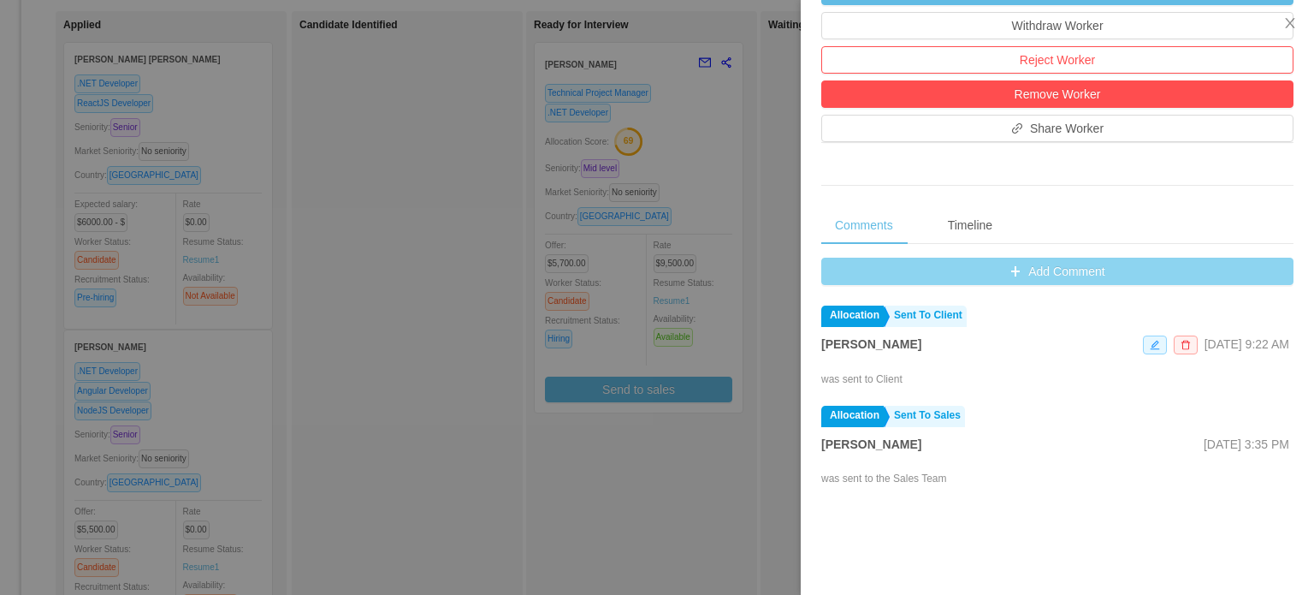
click at [1039, 273] on button "Add Comment" at bounding box center [1057, 271] width 472 height 27
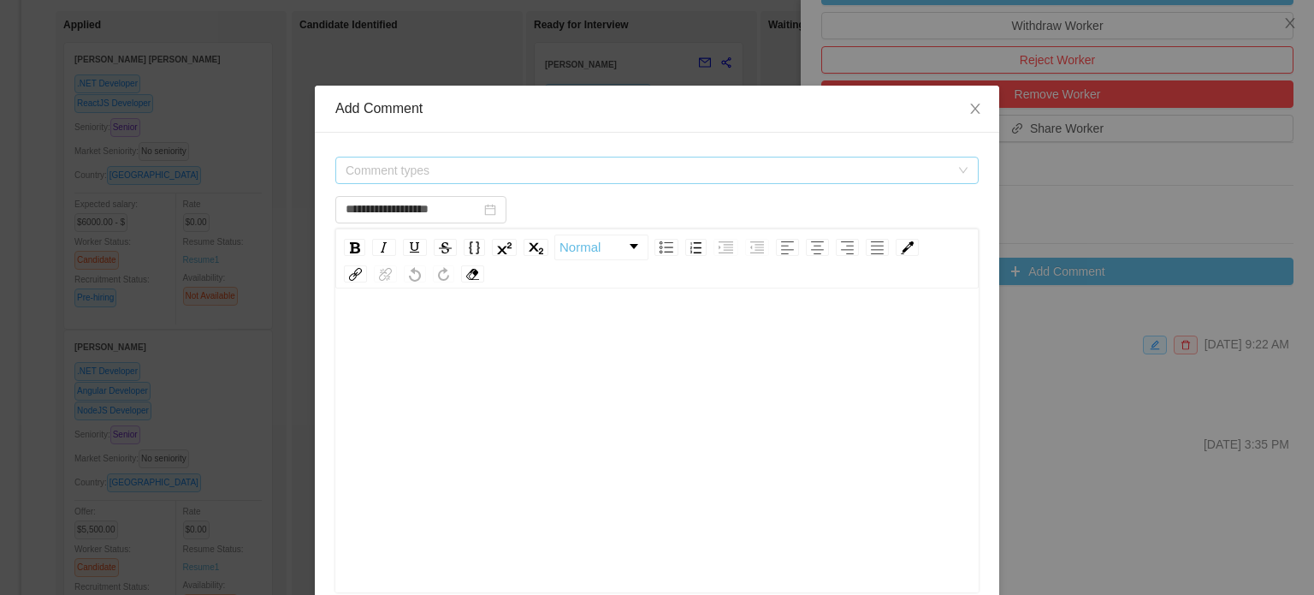
click at [859, 174] on span "Comment types" at bounding box center [648, 170] width 604 height 17
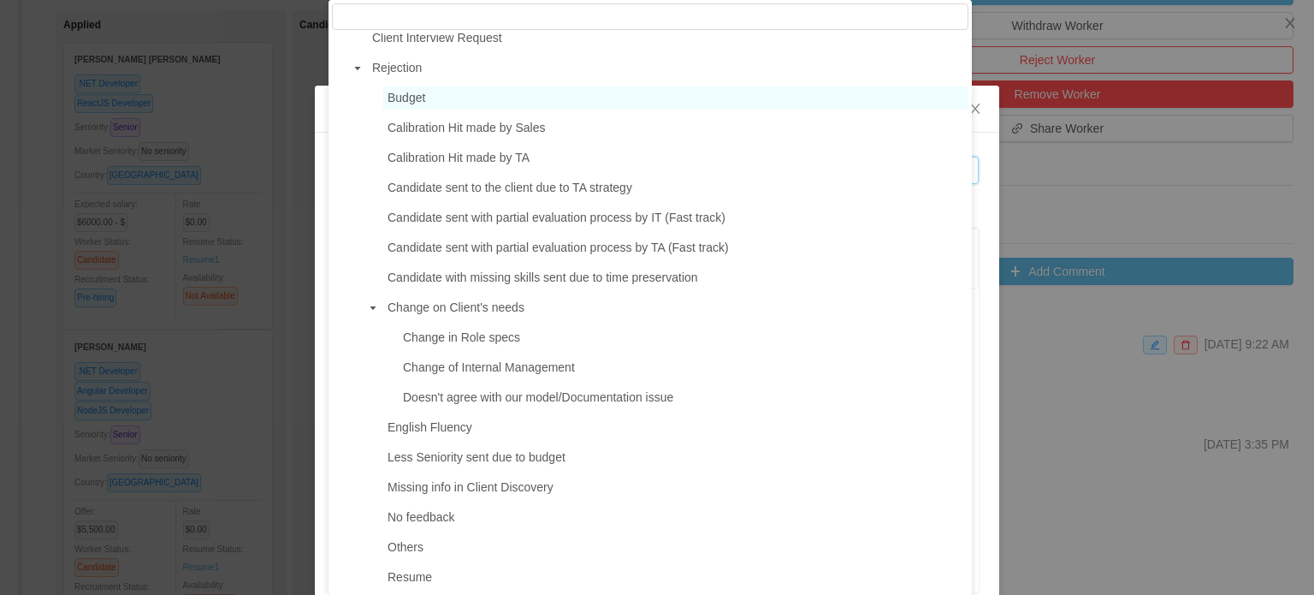
scroll to position [428, 0]
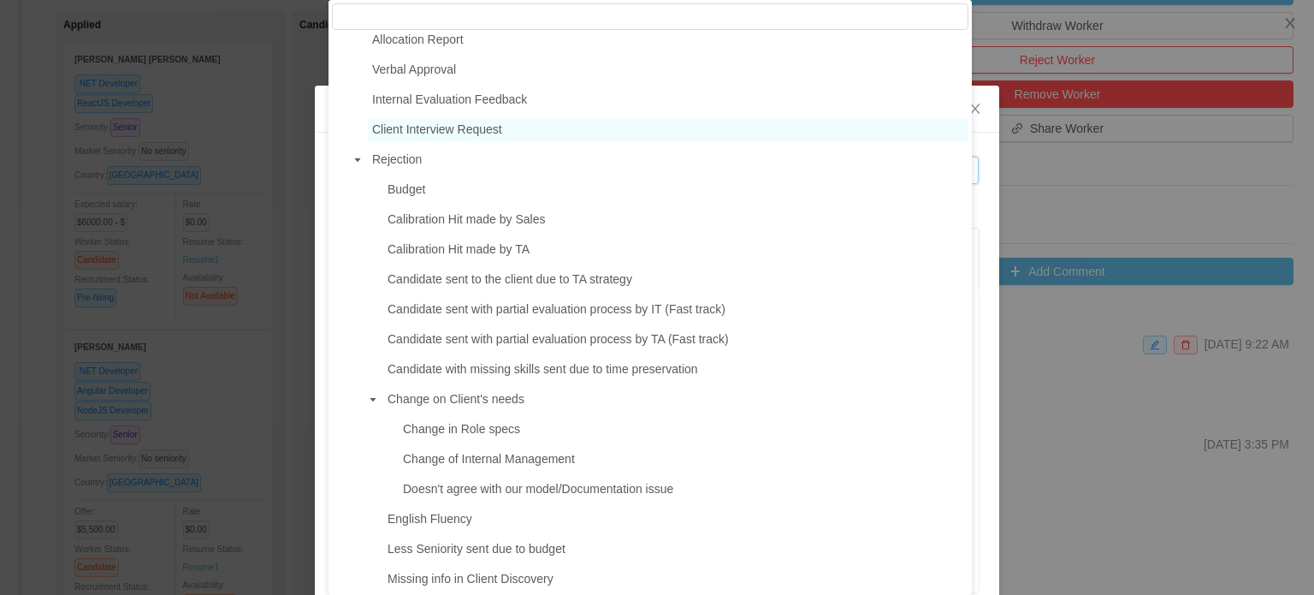
click at [420, 136] on span "Client Interview Request" at bounding box center [437, 129] width 130 height 14
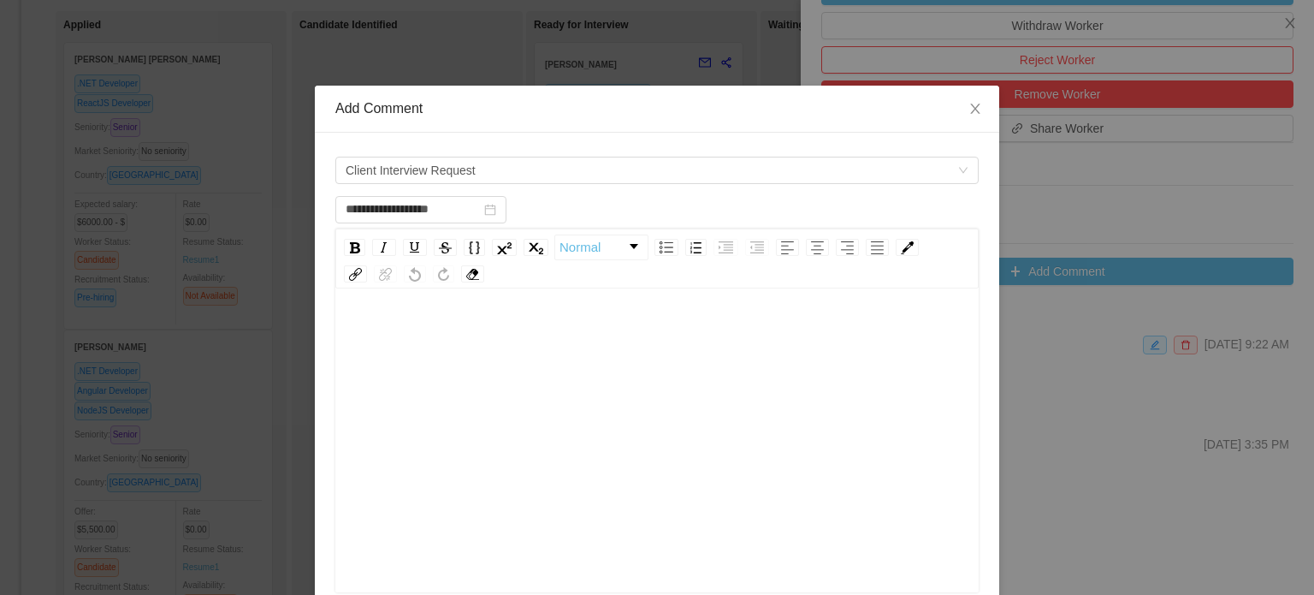
click at [389, 323] on div "rdw-editor" at bounding box center [657, 334] width 617 height 34
drag, startPoint x: 382, startPoint y: 345, endPoint x: 531, endPoint y: 336, distance: 150.0
click at [531, 336] on div "rdw-editor" at bounding box center [657, 334] width 617 height 34
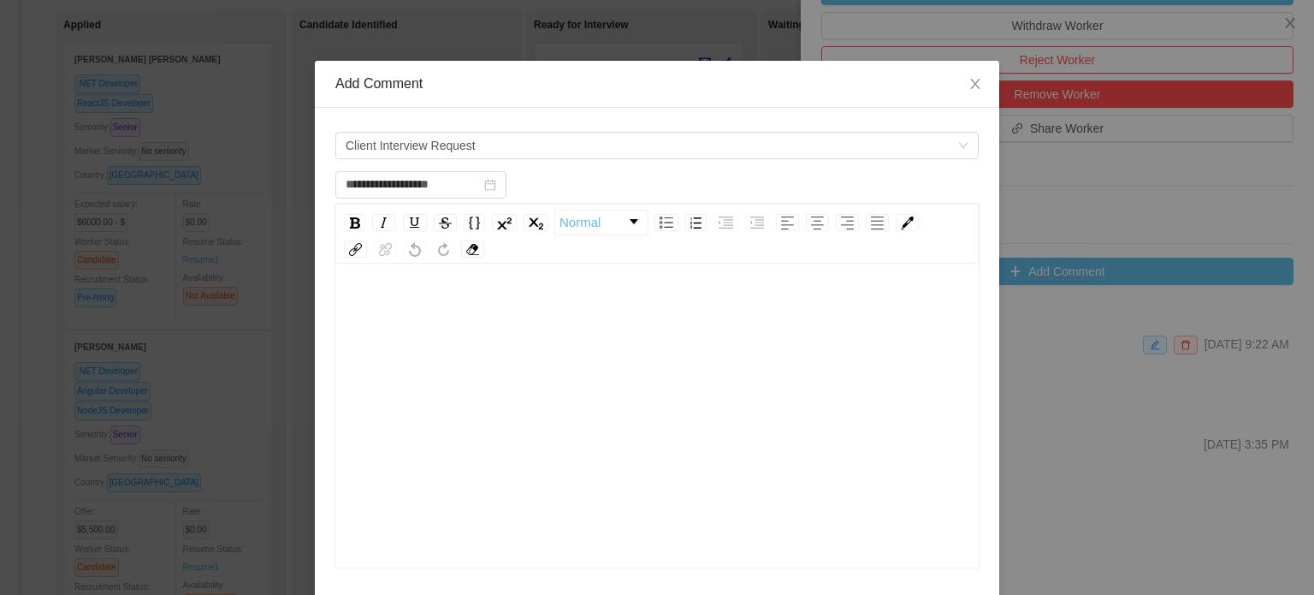
scroll to position [0, 0]
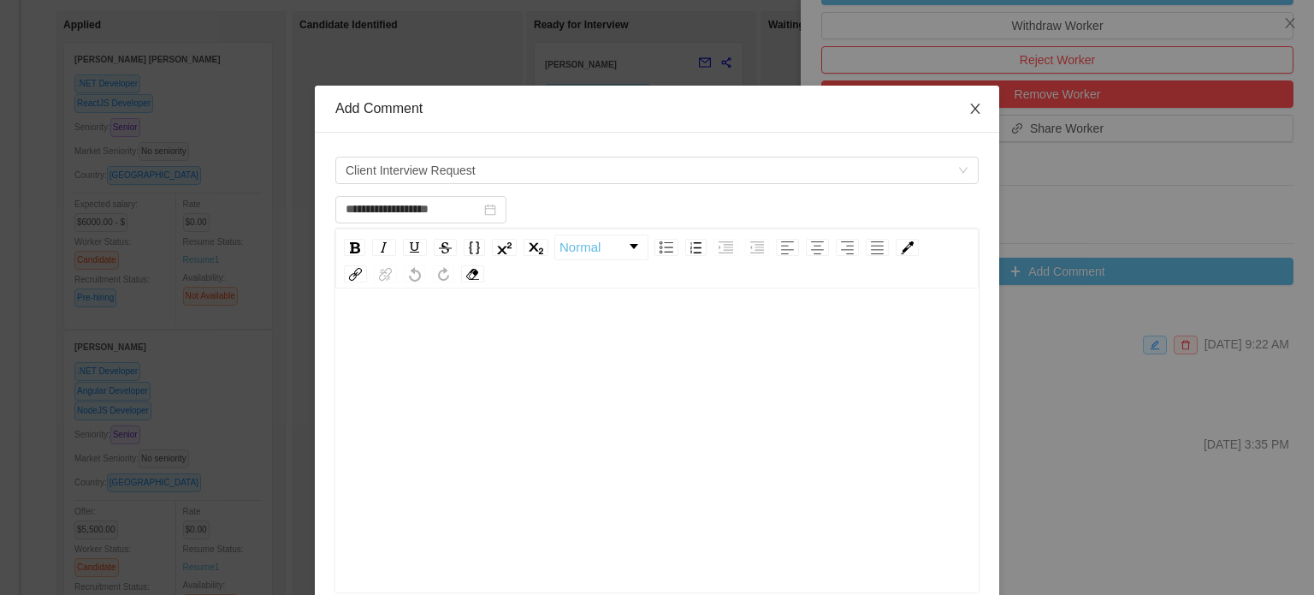
type input "**********"
click at [970, 109] on icon "icon: close" at bounding box center [974, 109] width 9 height 10
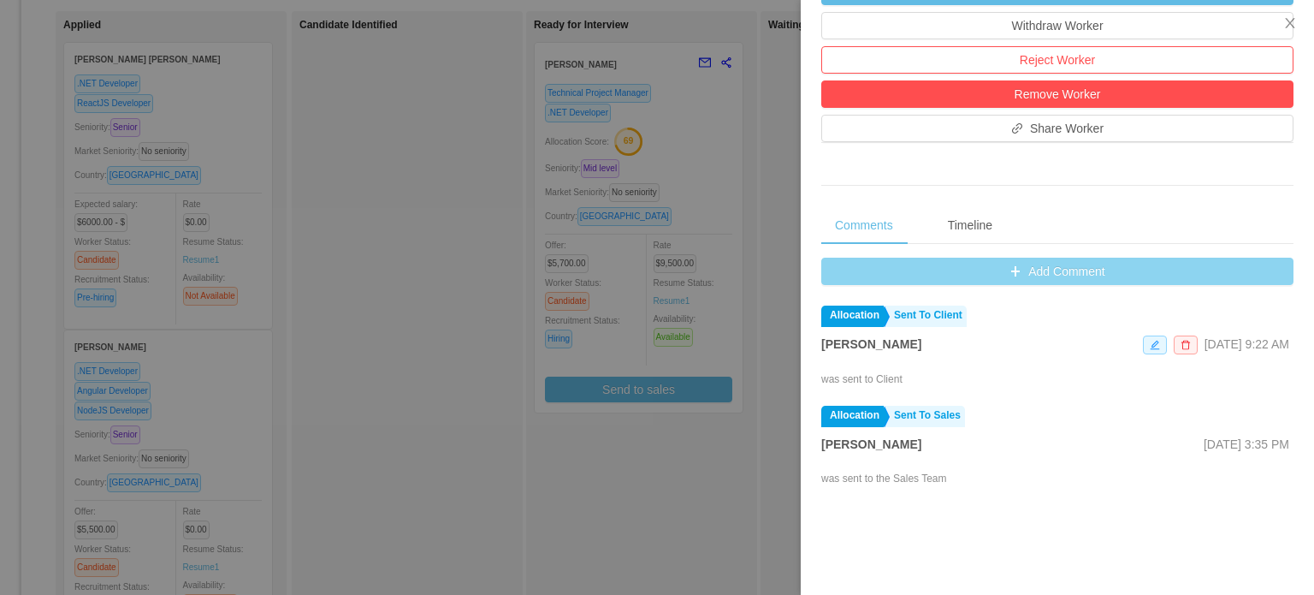
click at [986, 270] on button "Add Comment" at bounding box center [1057, 271] width 472 height 27
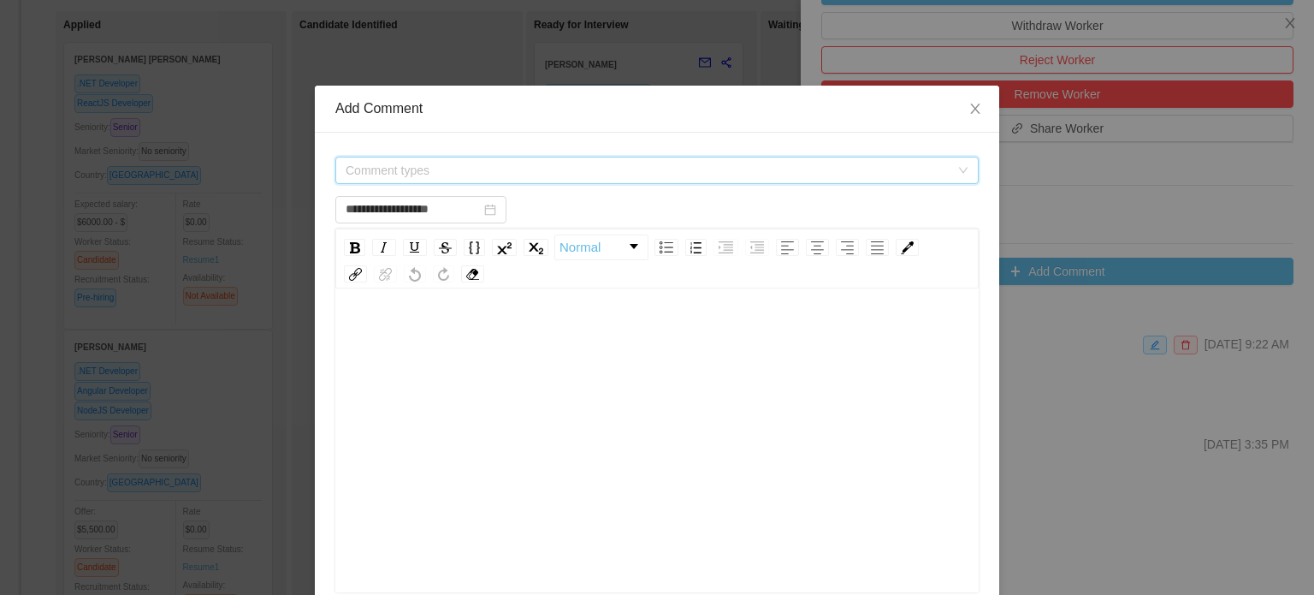
click at [696, 169] on span "Comment types" at bounding box center [648, 170] width 604 height 17
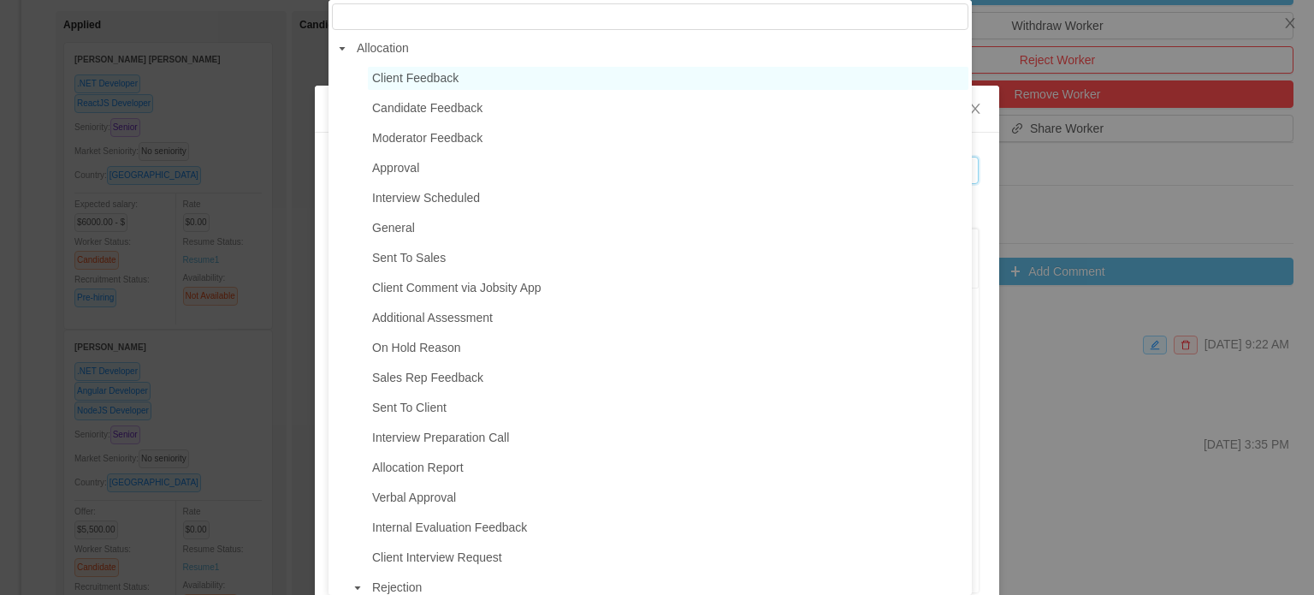
click at [462, 84] on span "Client Feedback" at bounding box center [668, 78] width 601 height 23
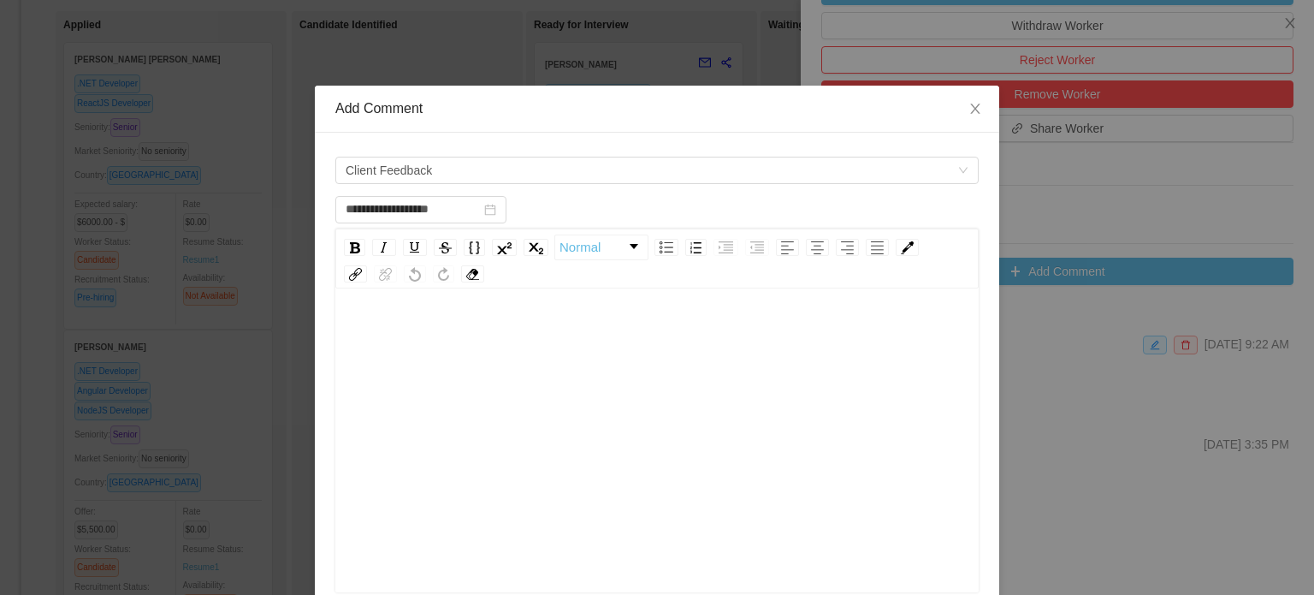
drag, startPoint x: 353, startPoint y: 335, endPoint x: 638, endPoint y: 410, distance: 294.7
click at [638, 410] on div "rdw-editor" at bounding box center [657, 466] width 617 height 299
click at [810, 172] on span "Client Feedback" at bounding box center [652, 170] width 612 height 26
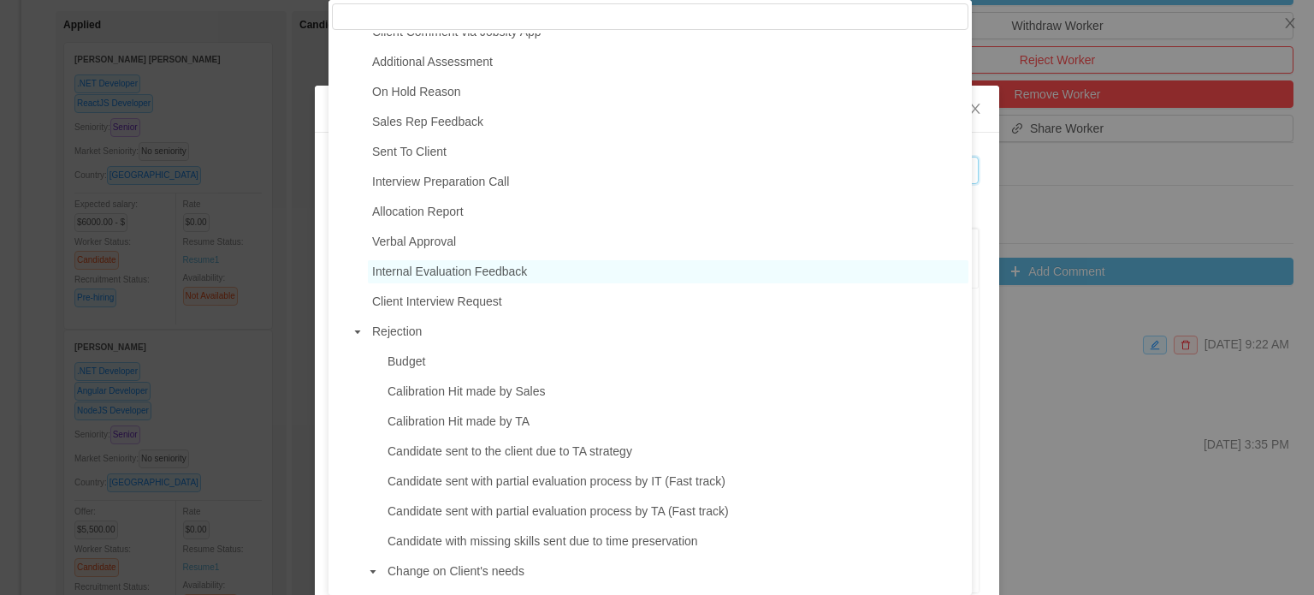
scroll to position [257, 0]
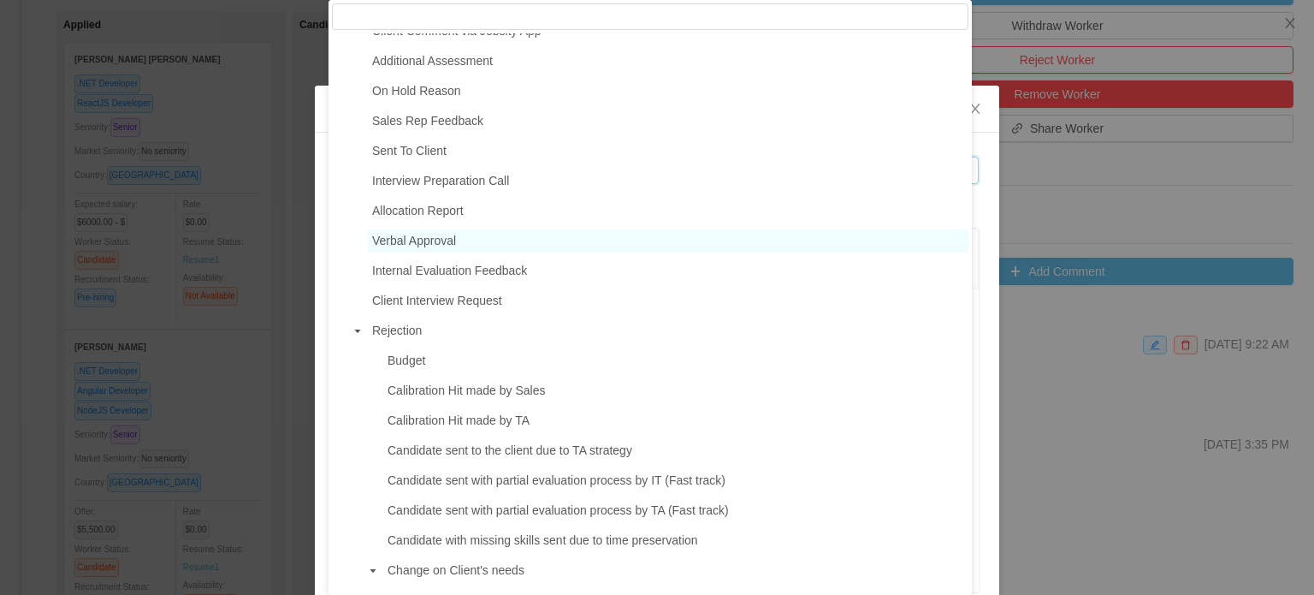
click at [409, 252] on span "Verbal Approval" at bounding box center [668, 240] width 601 height 23
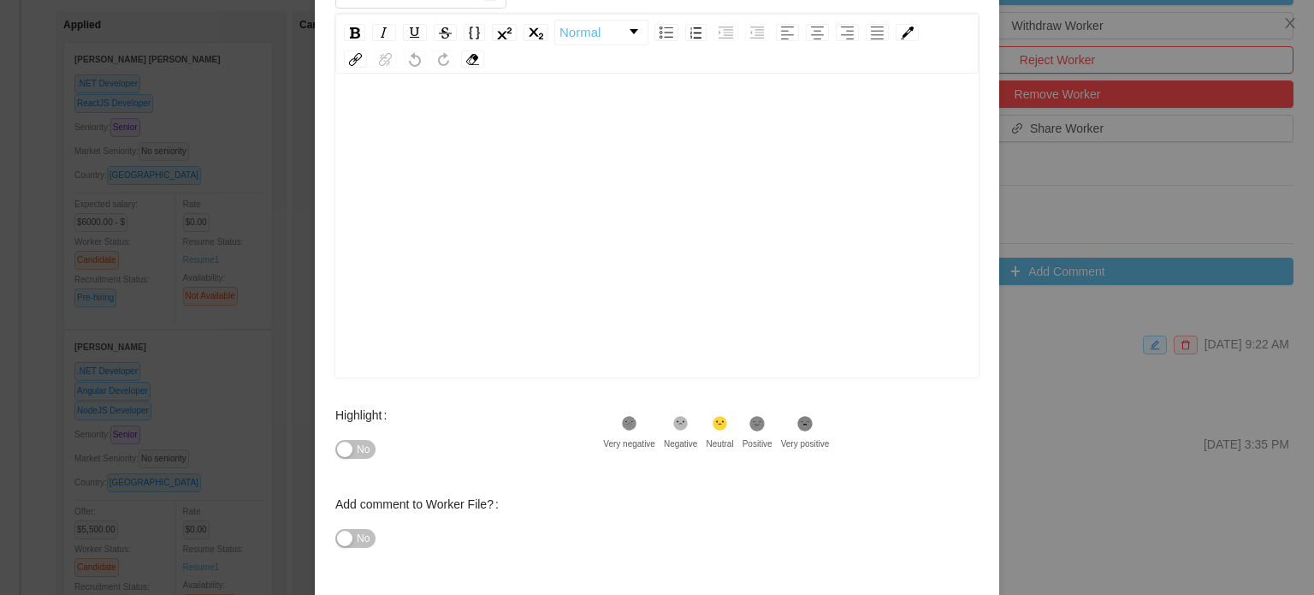
scroll to position [0, 0]
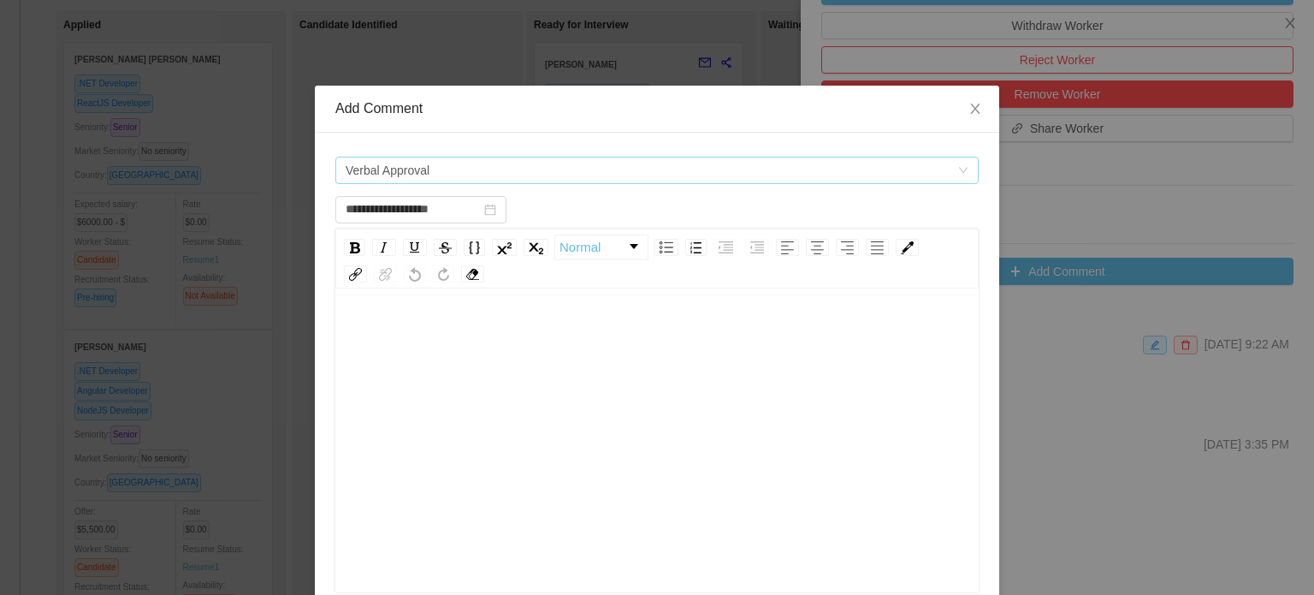
click at [944, 172] on span "Verbal Approval" at bounding box center [652, 170] width 612 height 26
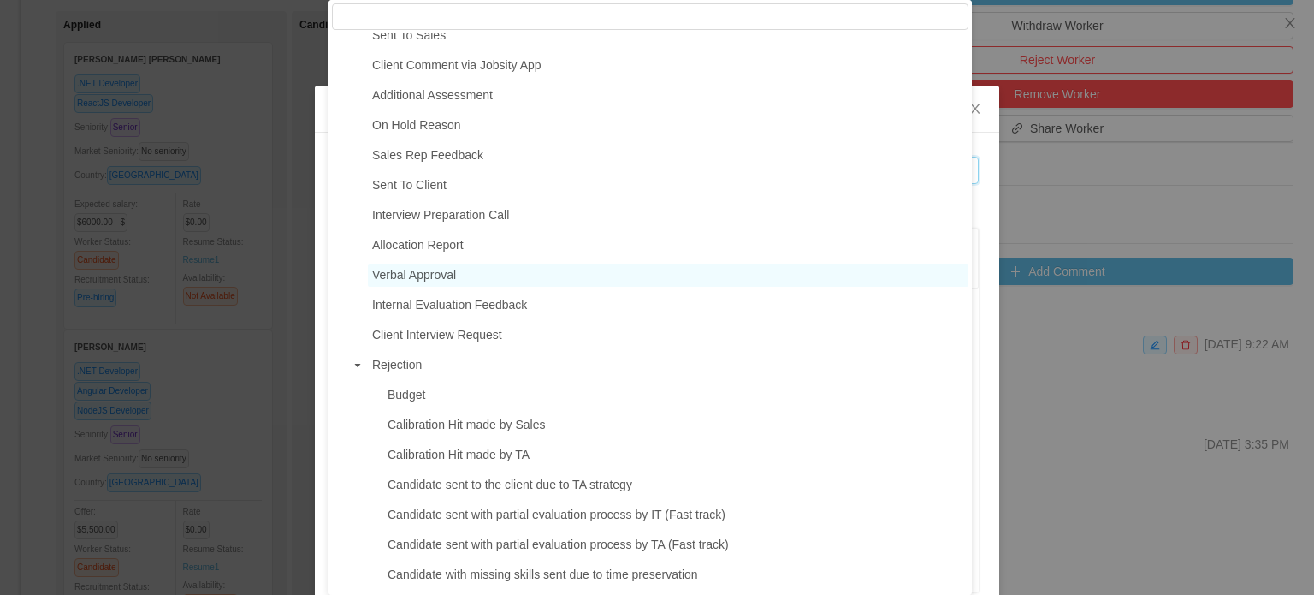
scroll to position [86, 0]
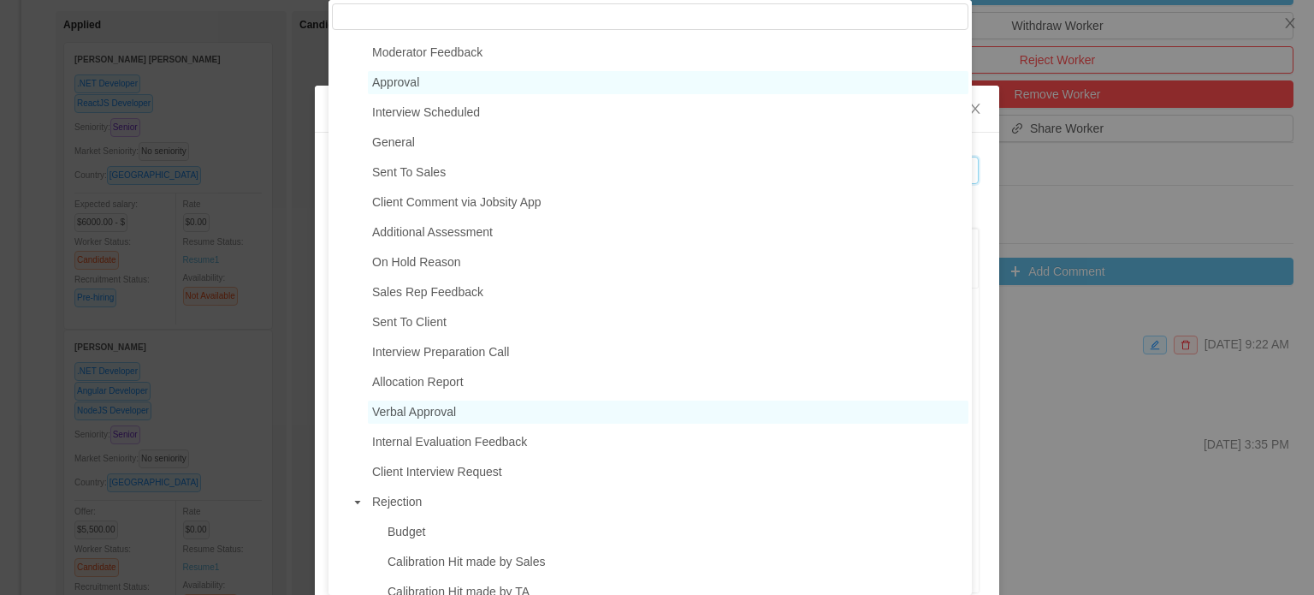
click at [440, 86] on span "Approval" at bounding box center [668, 82] width 601 height 23
type input "**********"
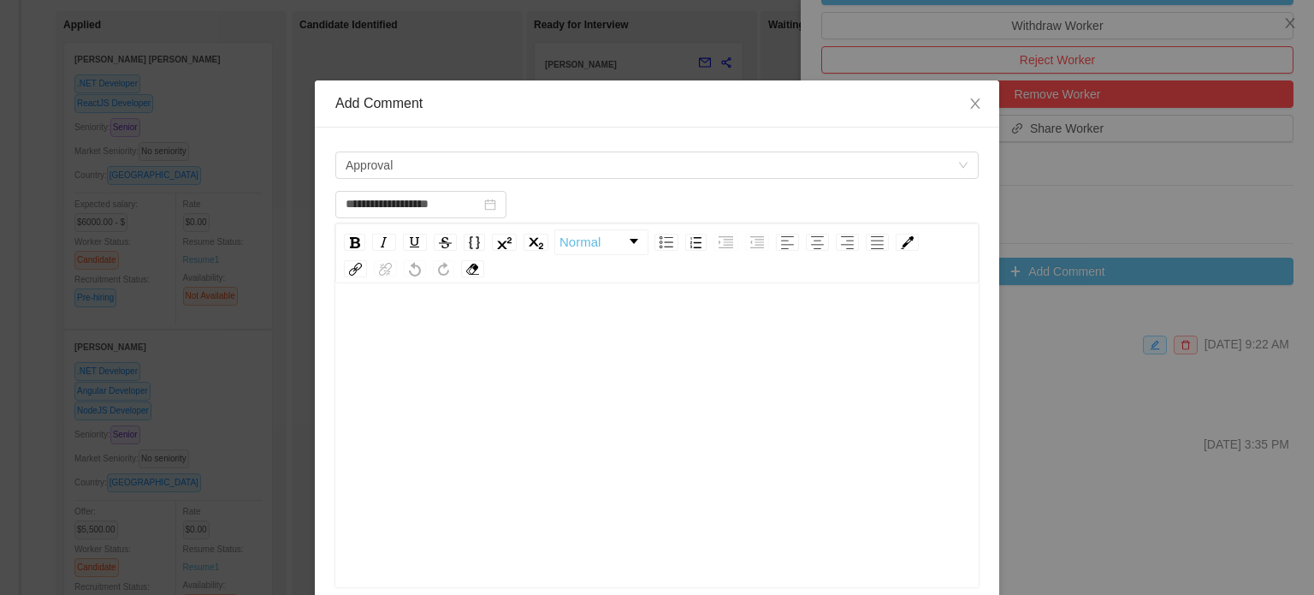
scroll to position [0, 0]
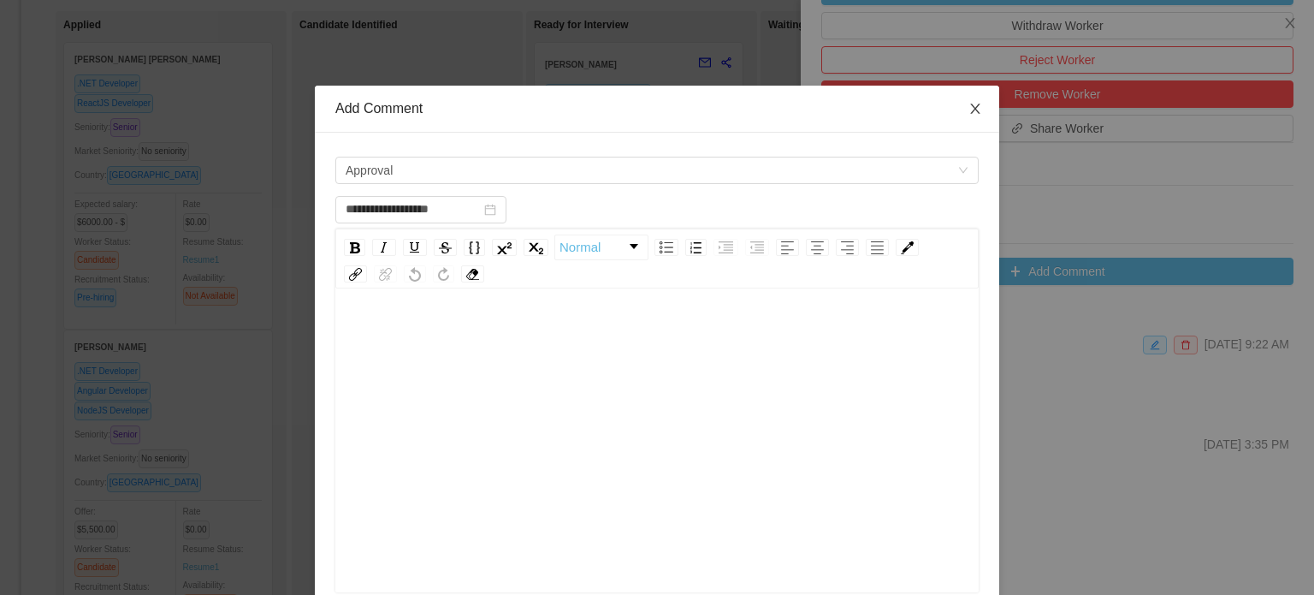
click at [972, 109] on icon "icon: close" at bounding box center [976, 109] width 14 height 14
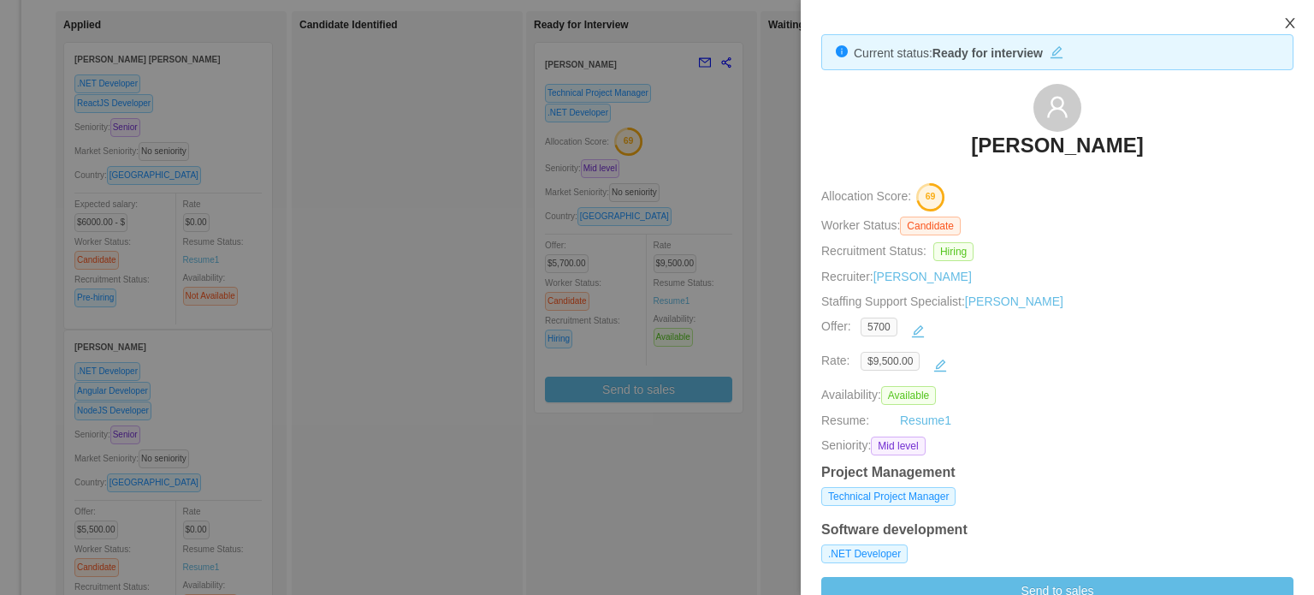
drag, startPoint x: 1286, startPoint y: 23, endPoint x: 1062, endPoint y: 148, distance: 256.6
click at [1286, 23] on icon "icon: close" at bounding box center [1290, 23] width 14 height 14
